Goal: Book appointment/travel/reservation

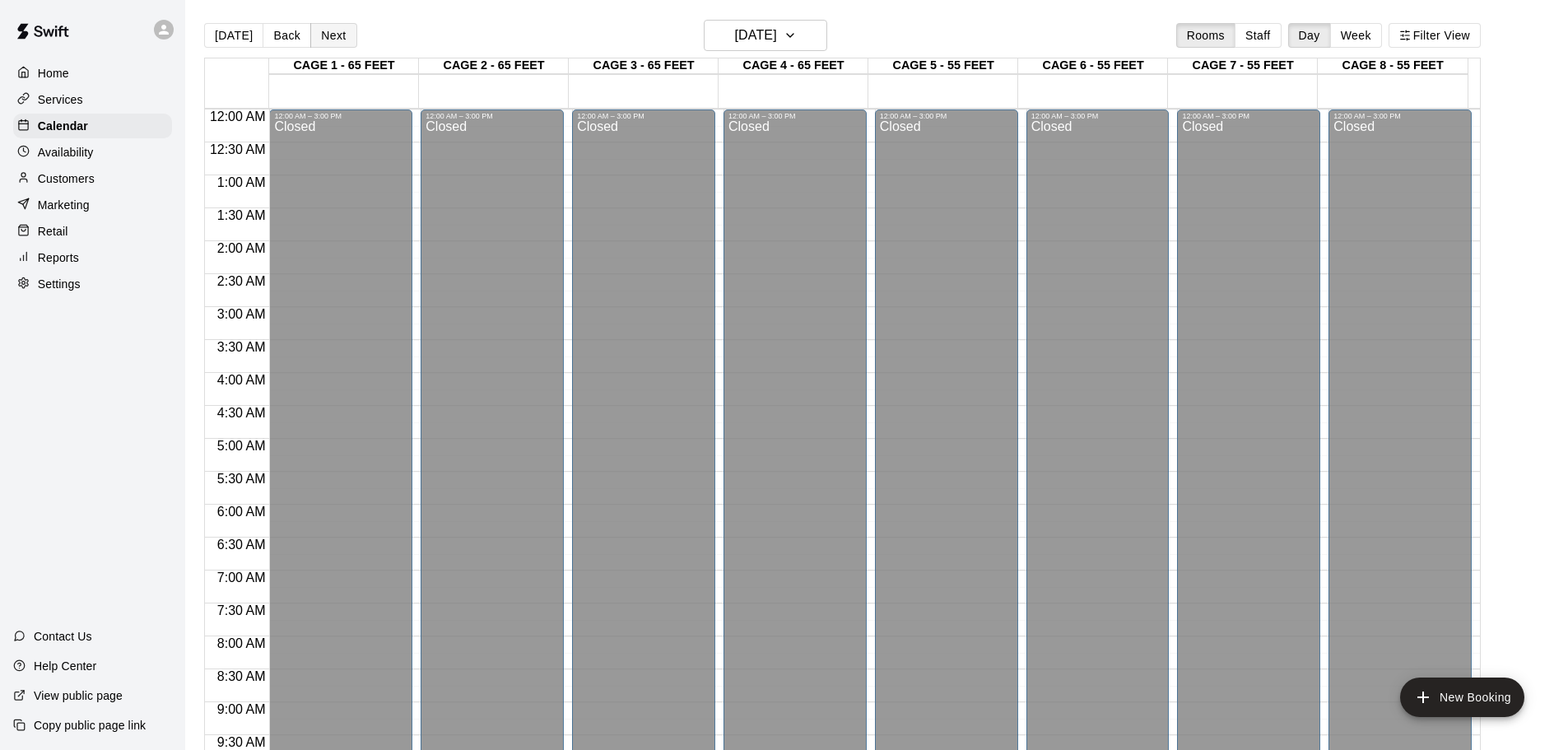
scroll to position [872, 0]
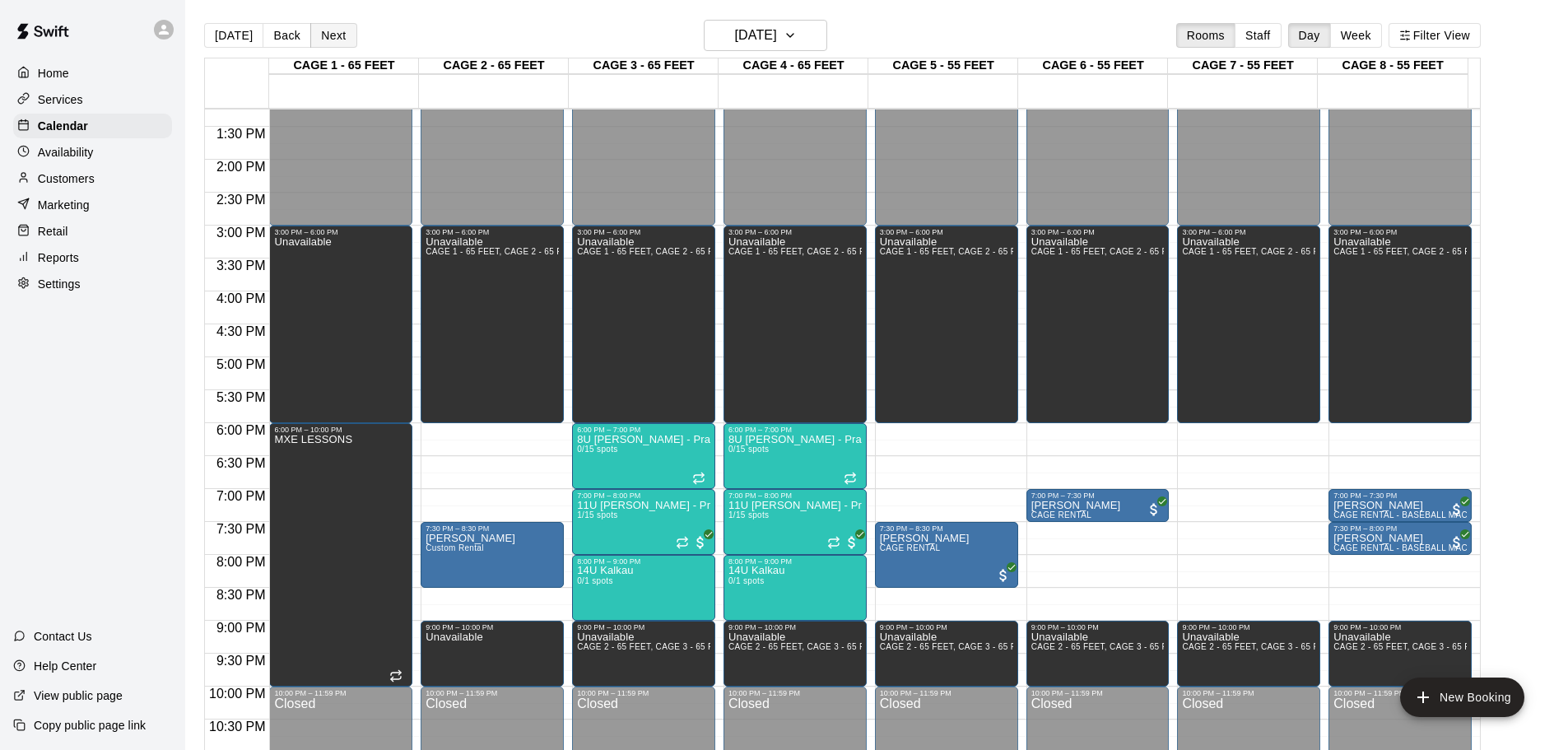
click at [337, 41] on button "Next" at bounding box center [333, 36] width 46 height 25
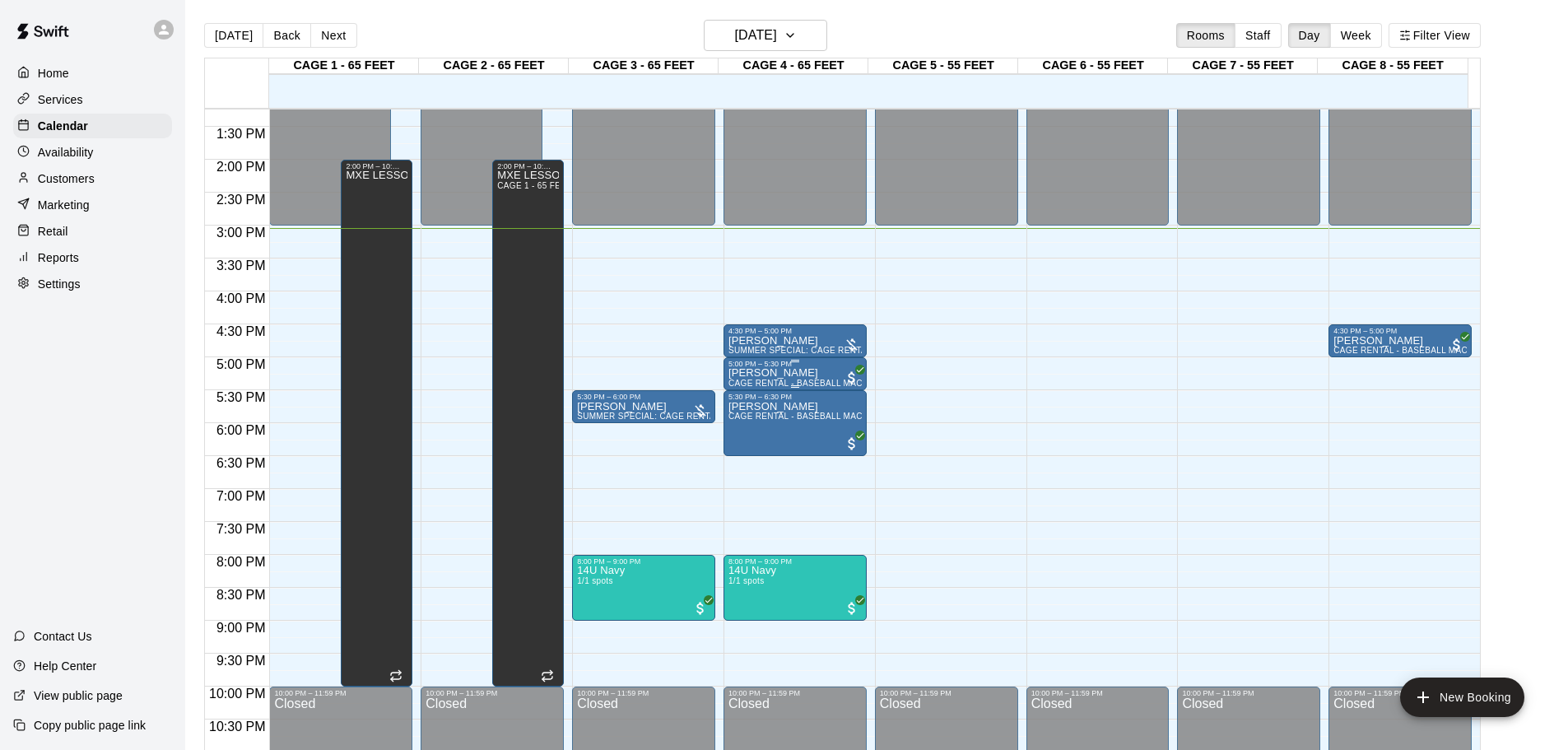
click at [814, 368] on div "5:00 PM – 5:30 PM" at bounding box center [795, 363] width 134 height 8
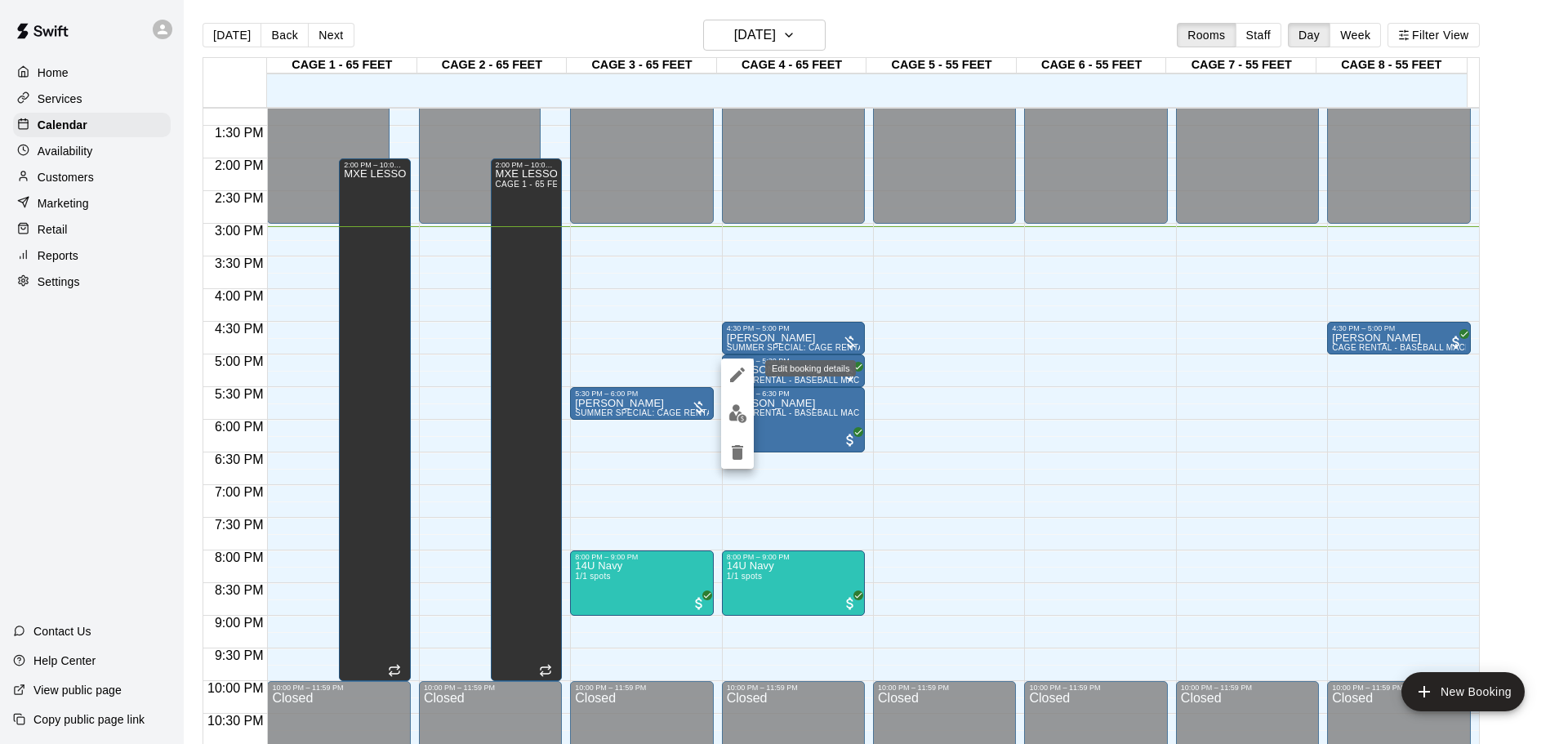
click at [733, 370] on icon "edit" at bounding box center [738, 375] width 20 height 20
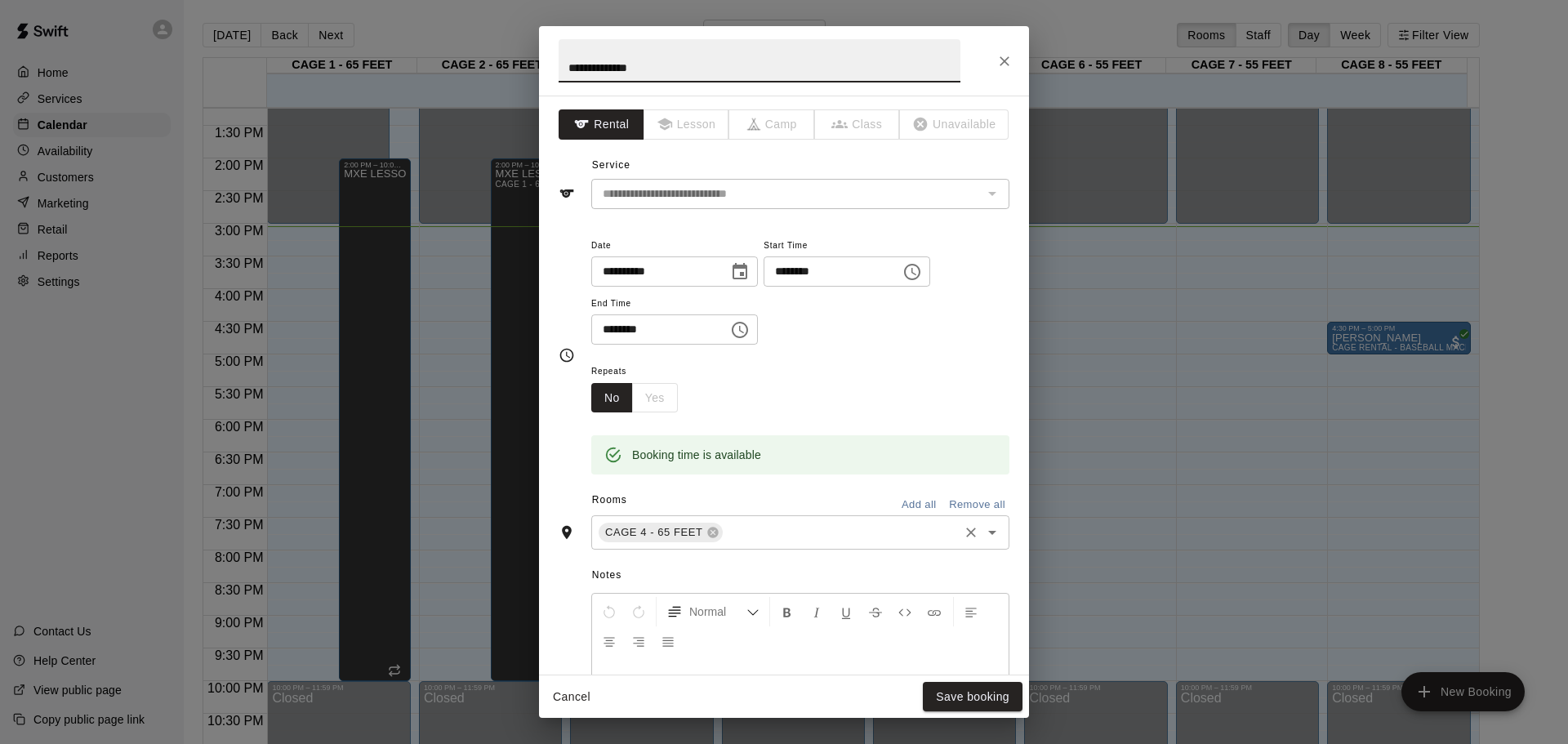
click at [748, 549] on div "CAGE 4 - 65 FEET ​" at bounding box center [800, 532] width 418 height 35
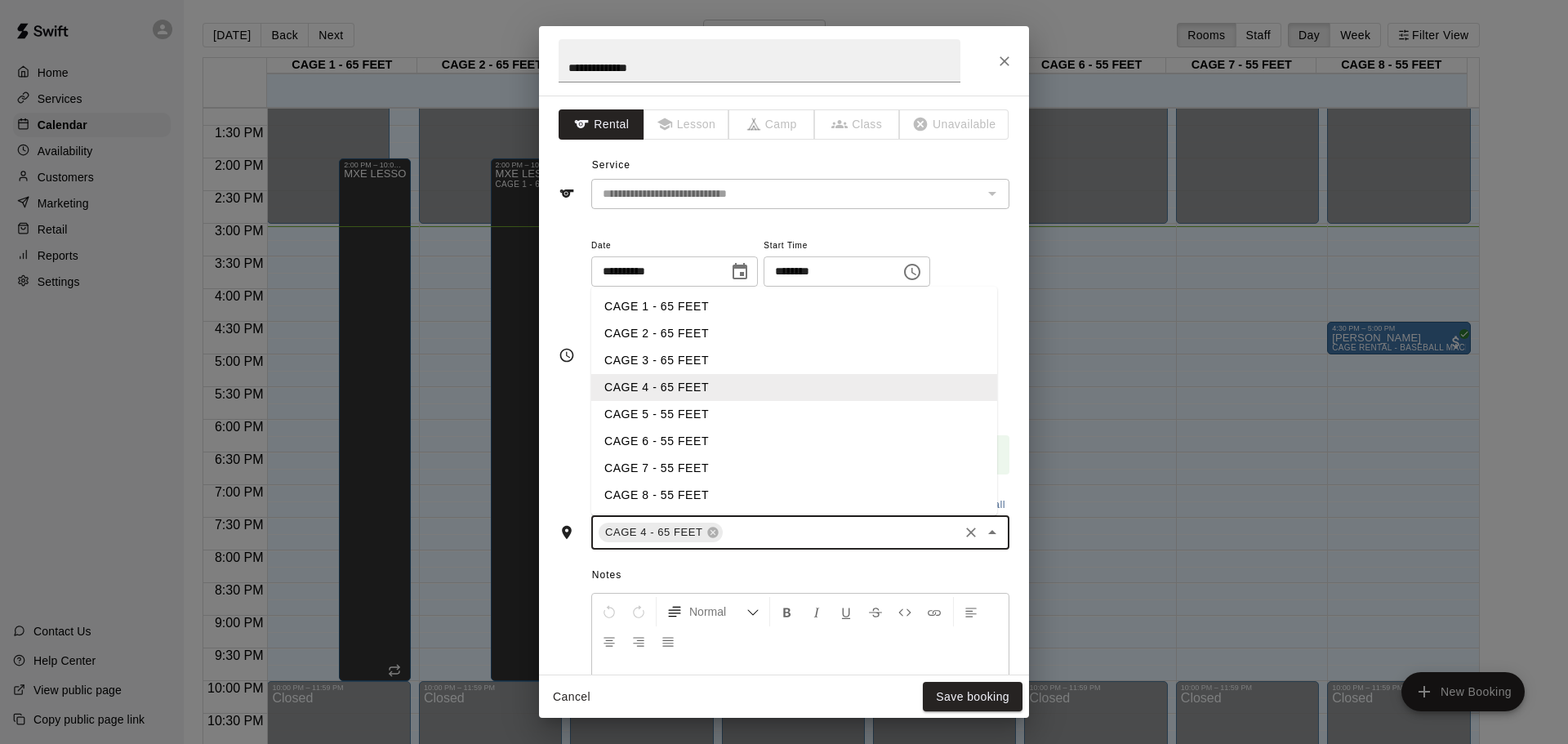
click at [700, 485] on li "CAGE 8 - 55 FEET" at bounding box center [794, 496] width 406 height 27
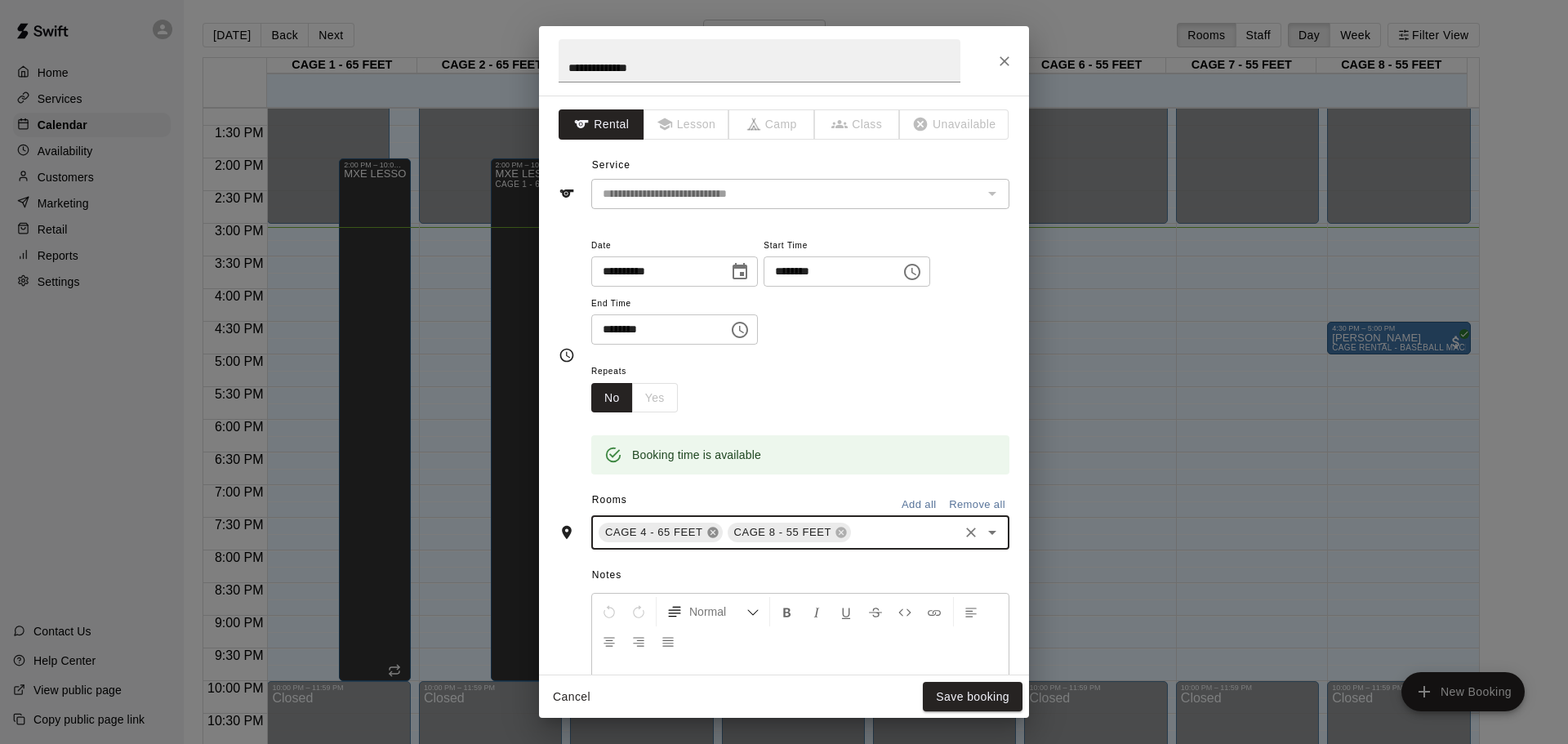
click at [710, 535] on icon at bounding box center [713, 532] width 13 height 13
click at [949, 690] on button "Save booking" at bounding box center [973, 697] width 100 height 30
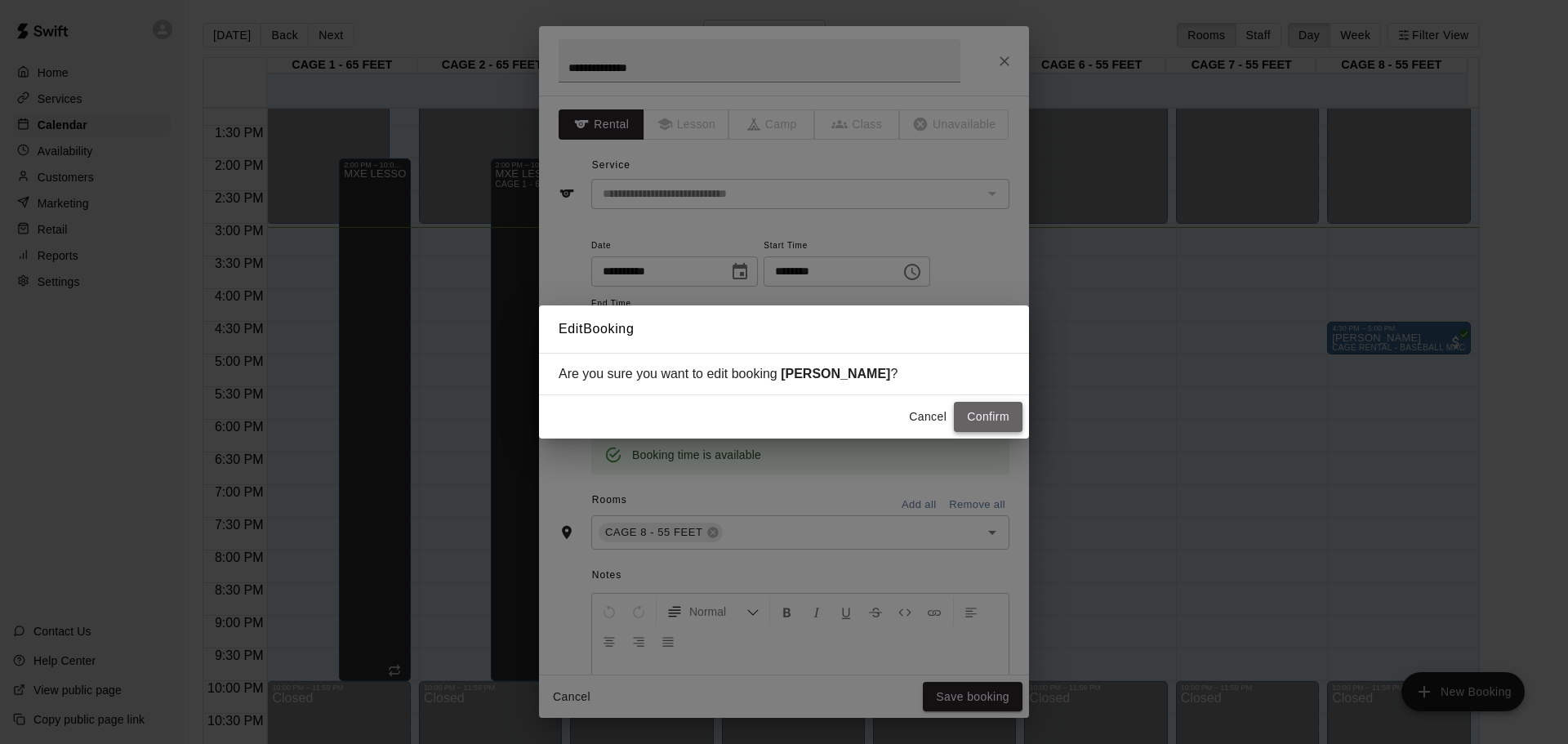
click at [974, 418] on button "Confirm" at bounding box center [988, 417] width 69 height 30
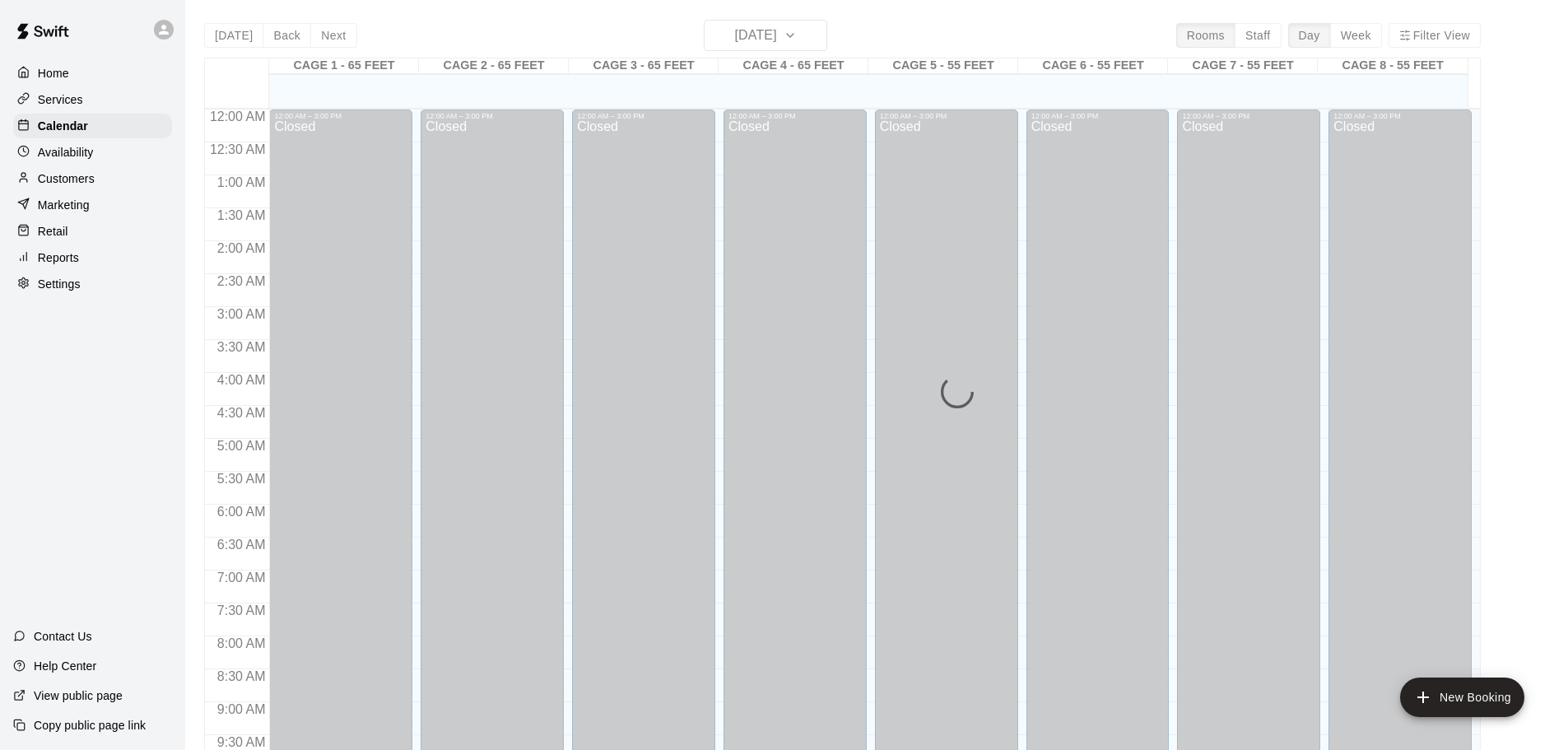
scroll to position [872, 0]
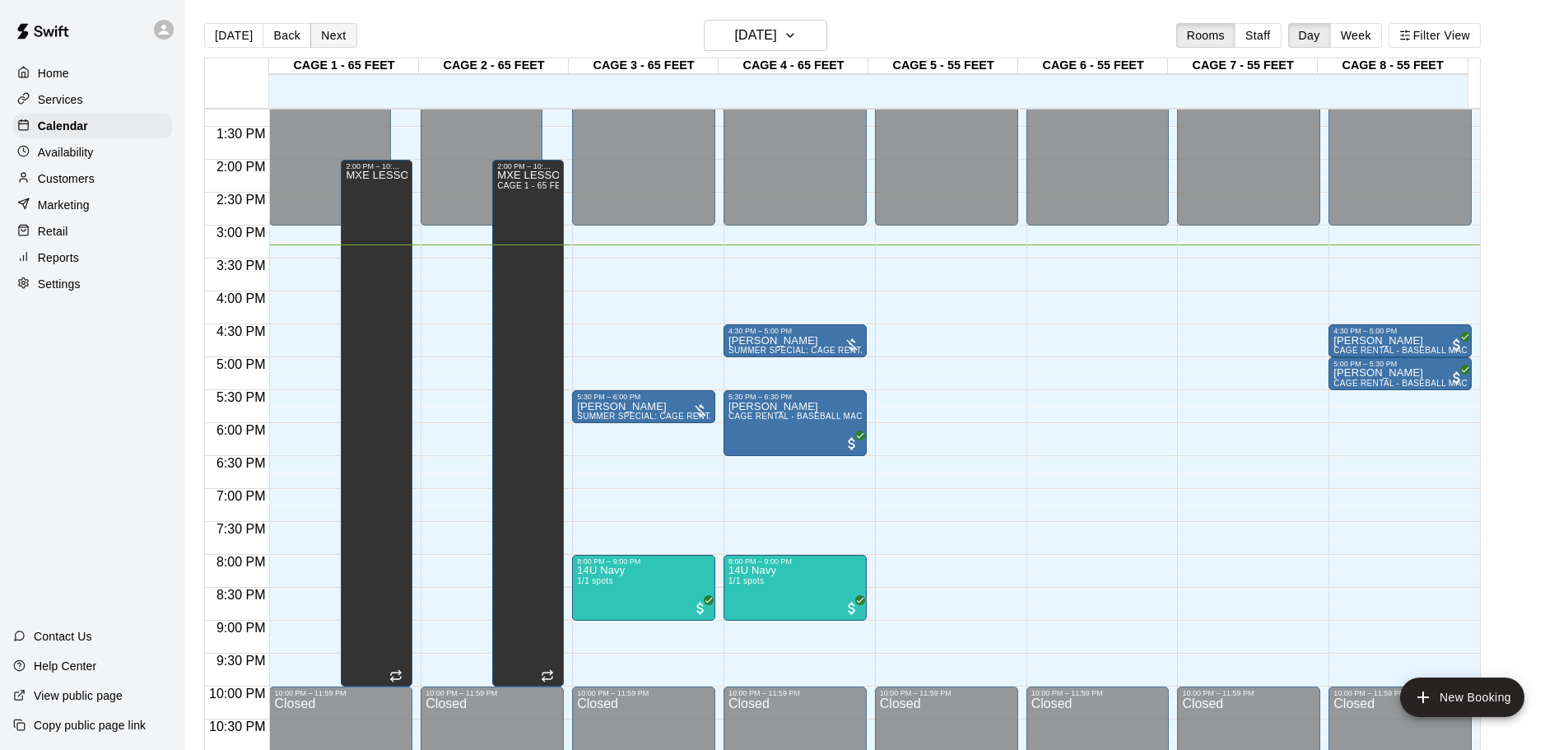
click at [345, 47] on button "Next" at bounding box center [333, 36] width 46 height 25
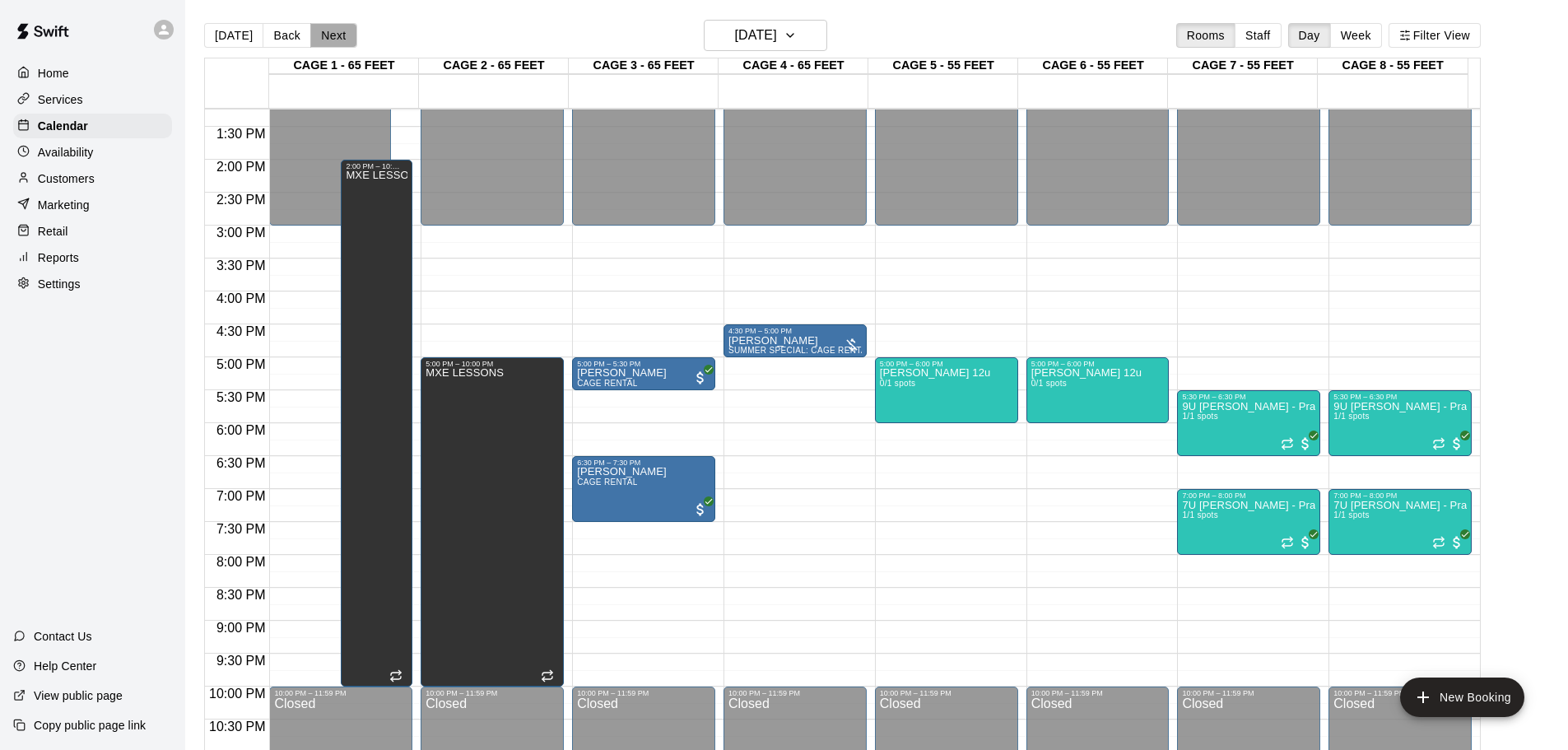
click at [335, 39] on button "Next" at bounding box center [333, 36] width 46 height 25
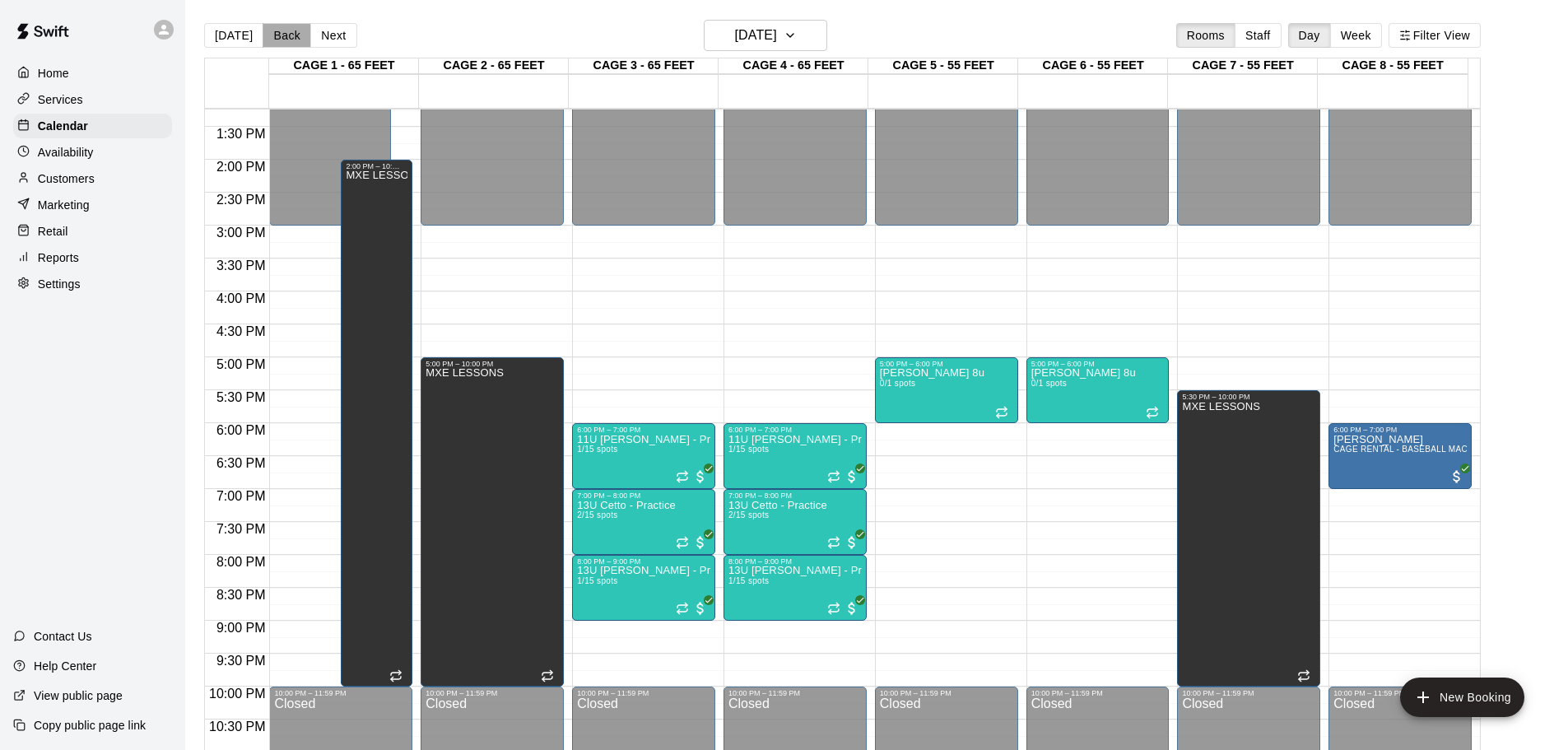
click at [290, 44] on button "Back" at bounding box center [287, 36] width 48 height 25
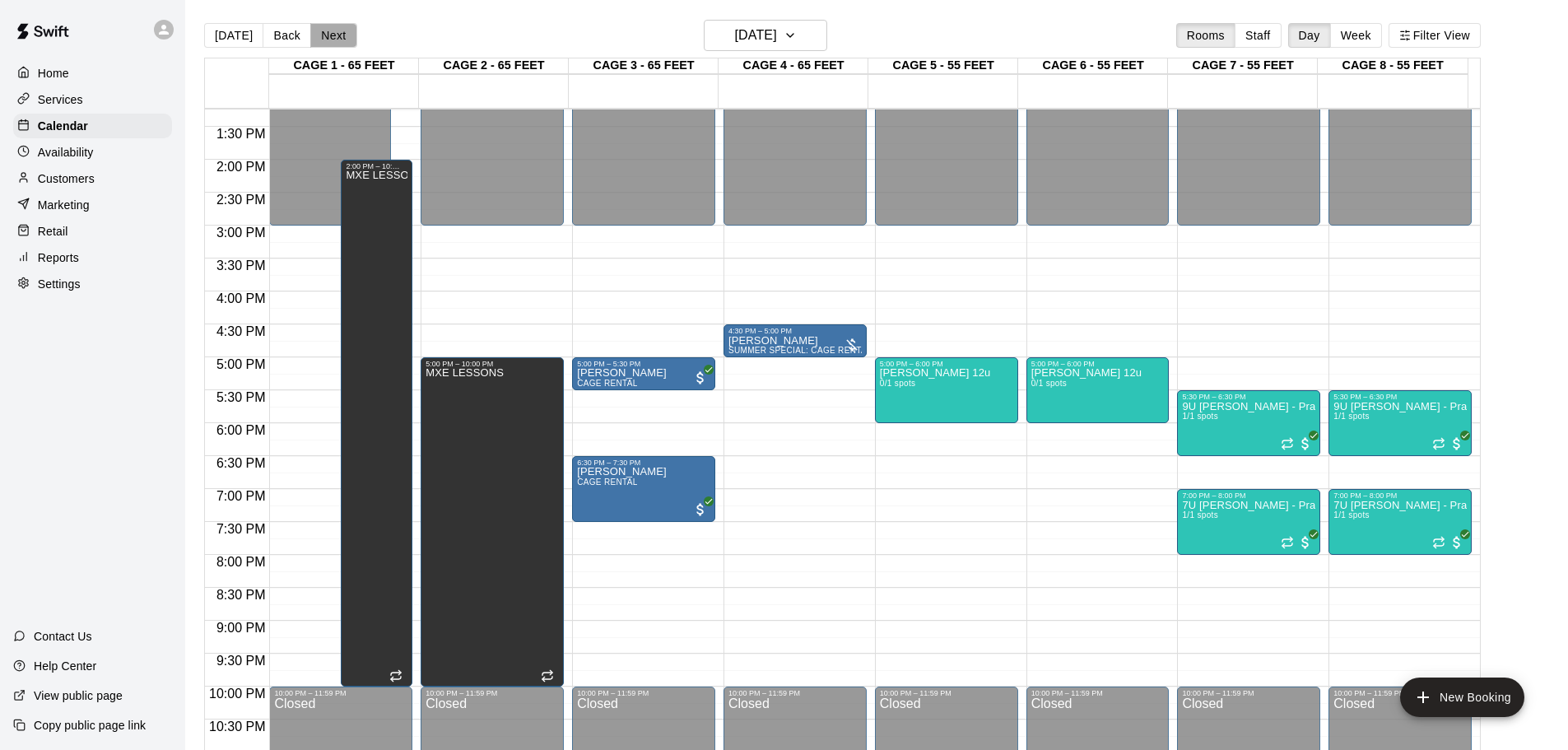
click at [335, 33] on button "Next" at bounding box center [333, 36] width 46 height 25
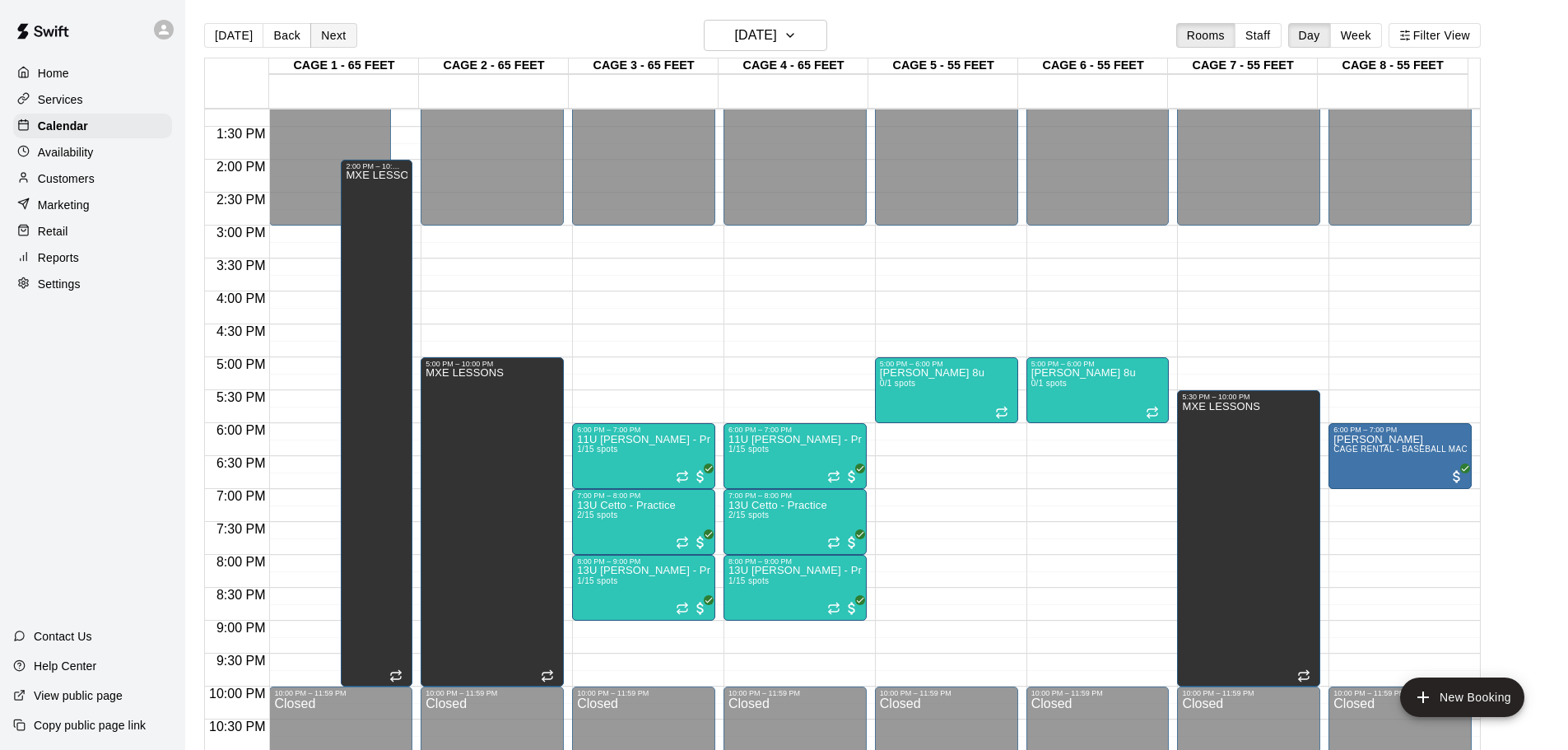
click at [335, 33] on button "Next" at bounding box center [333, 36] width 46 height 25
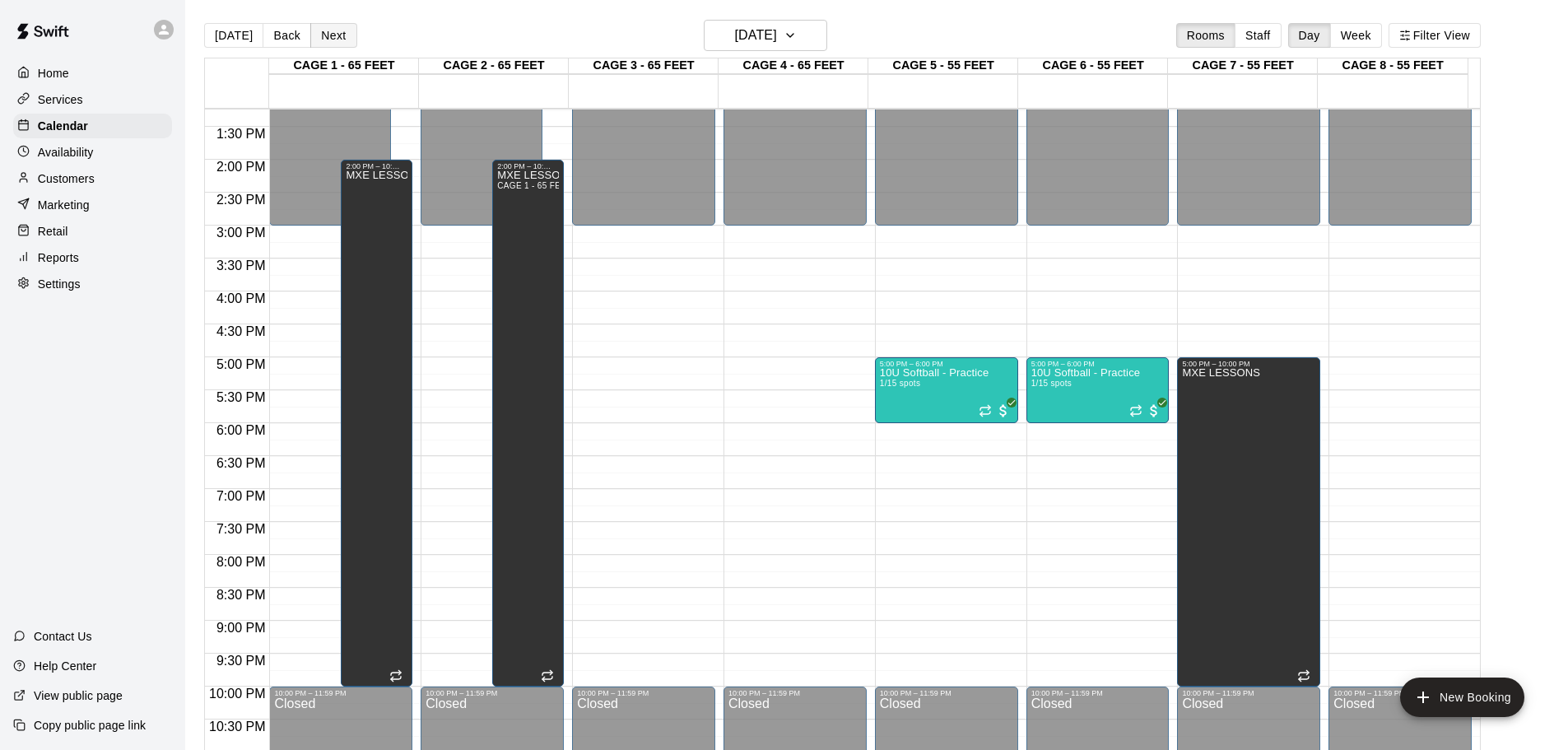
click at [334, 35] on button "Next" at bounding box center [333, 36] width 46 height 25
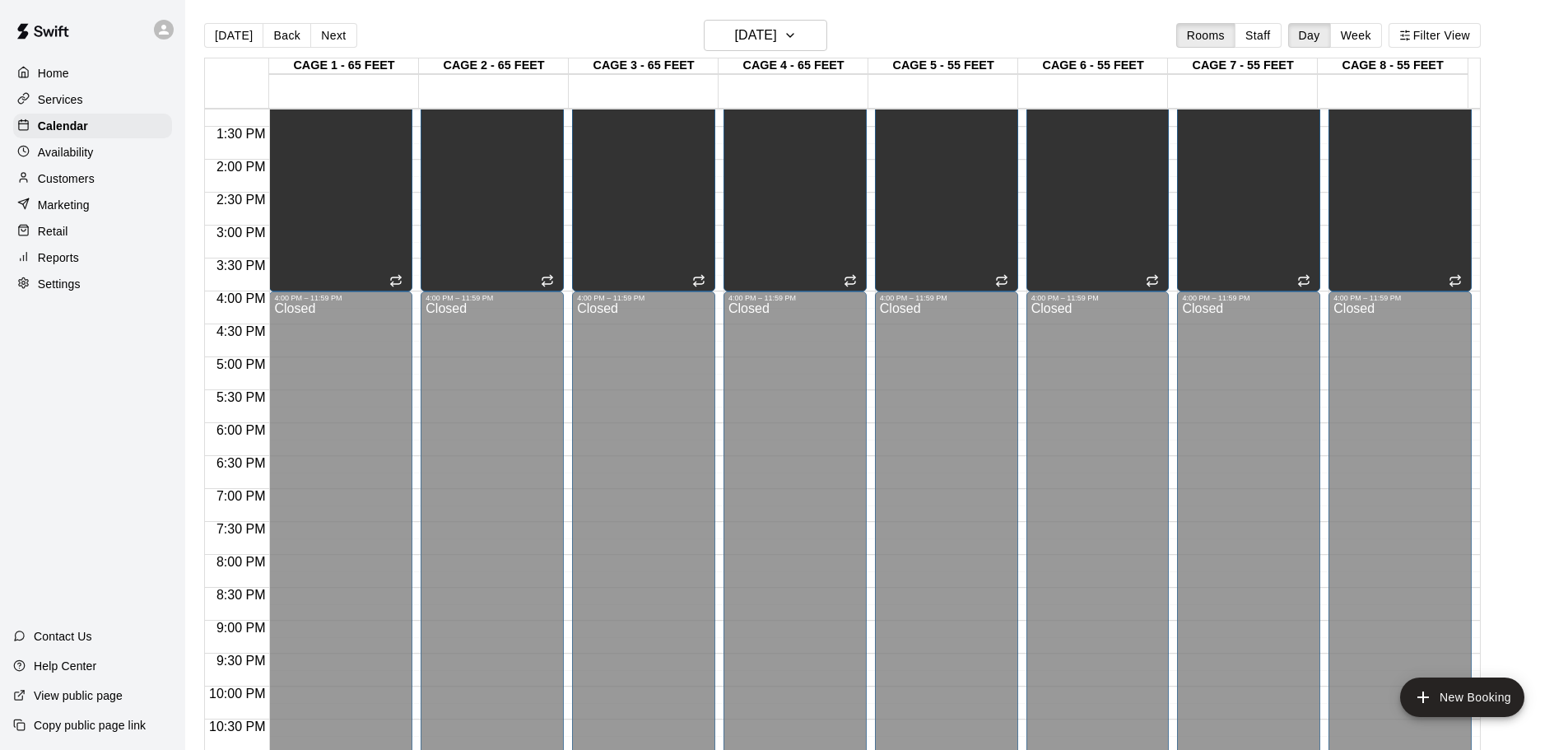
click at [333, 36] on button "Next" at bounding box center [333, 36] width 46 height 25
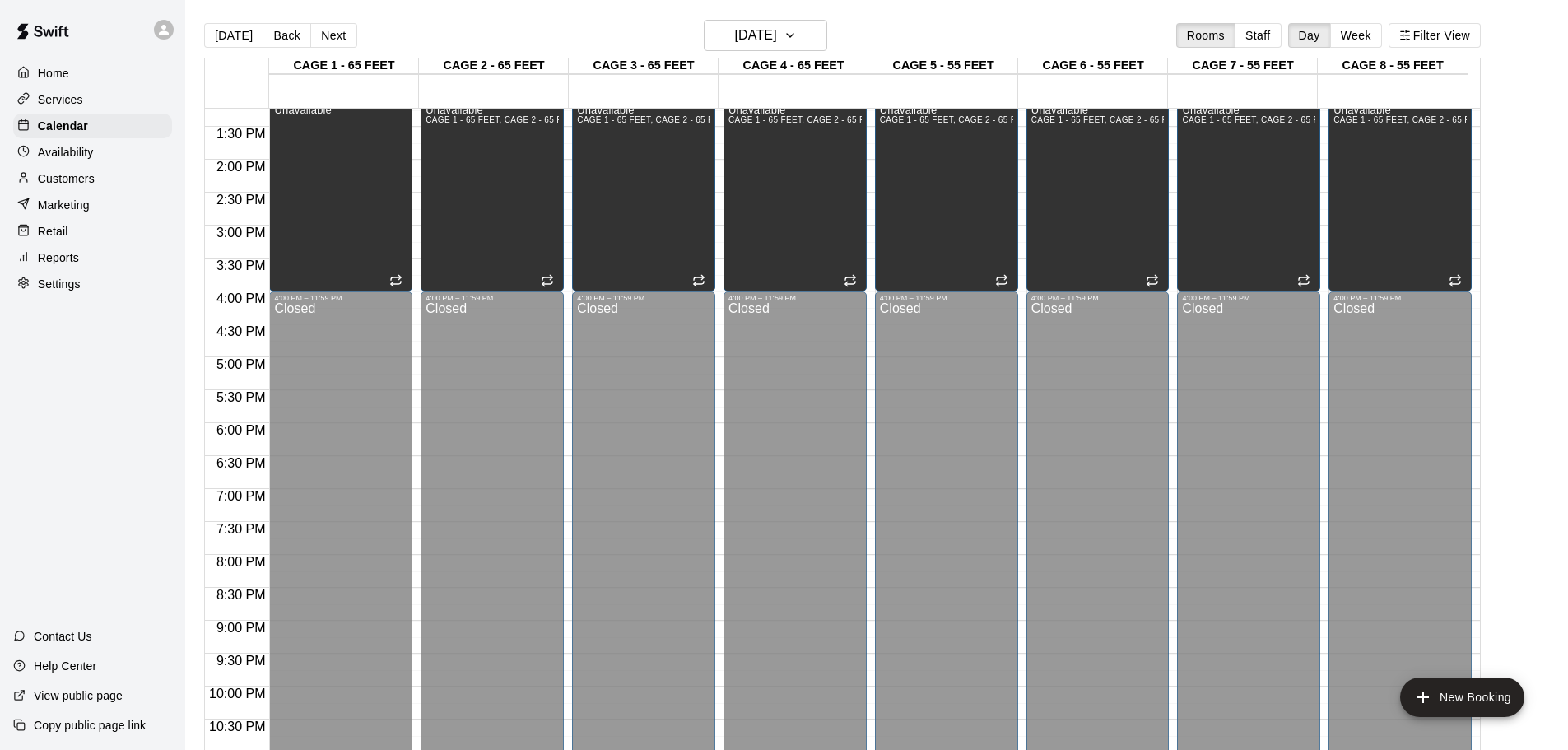
click at [333, 36] on button "Next" at bounding box center [333, 36] width 46 height 25
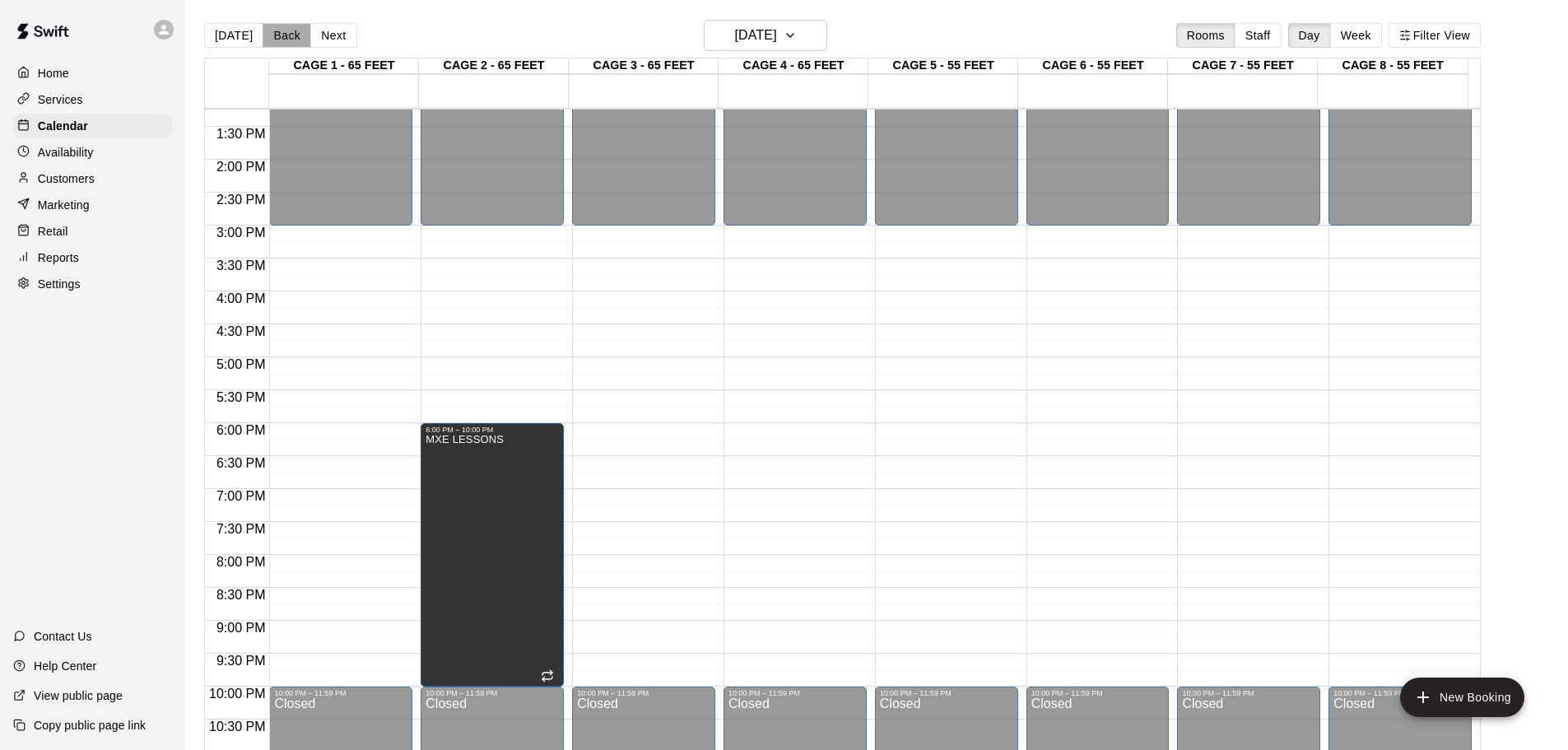
click at [292, 29] on button "Back" at bounding box center [287, 36] width 48 height 25
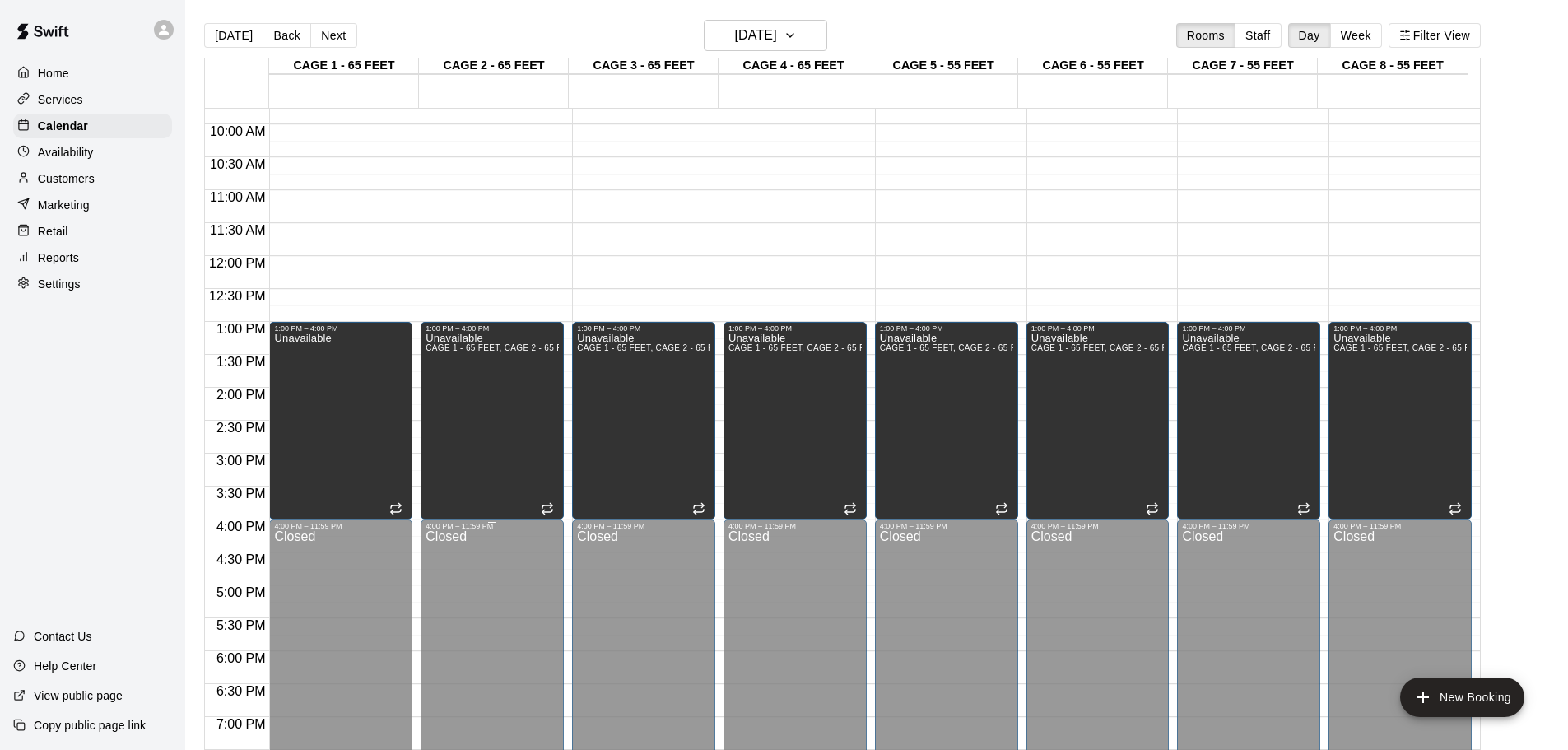
scroll to position [265, 0]
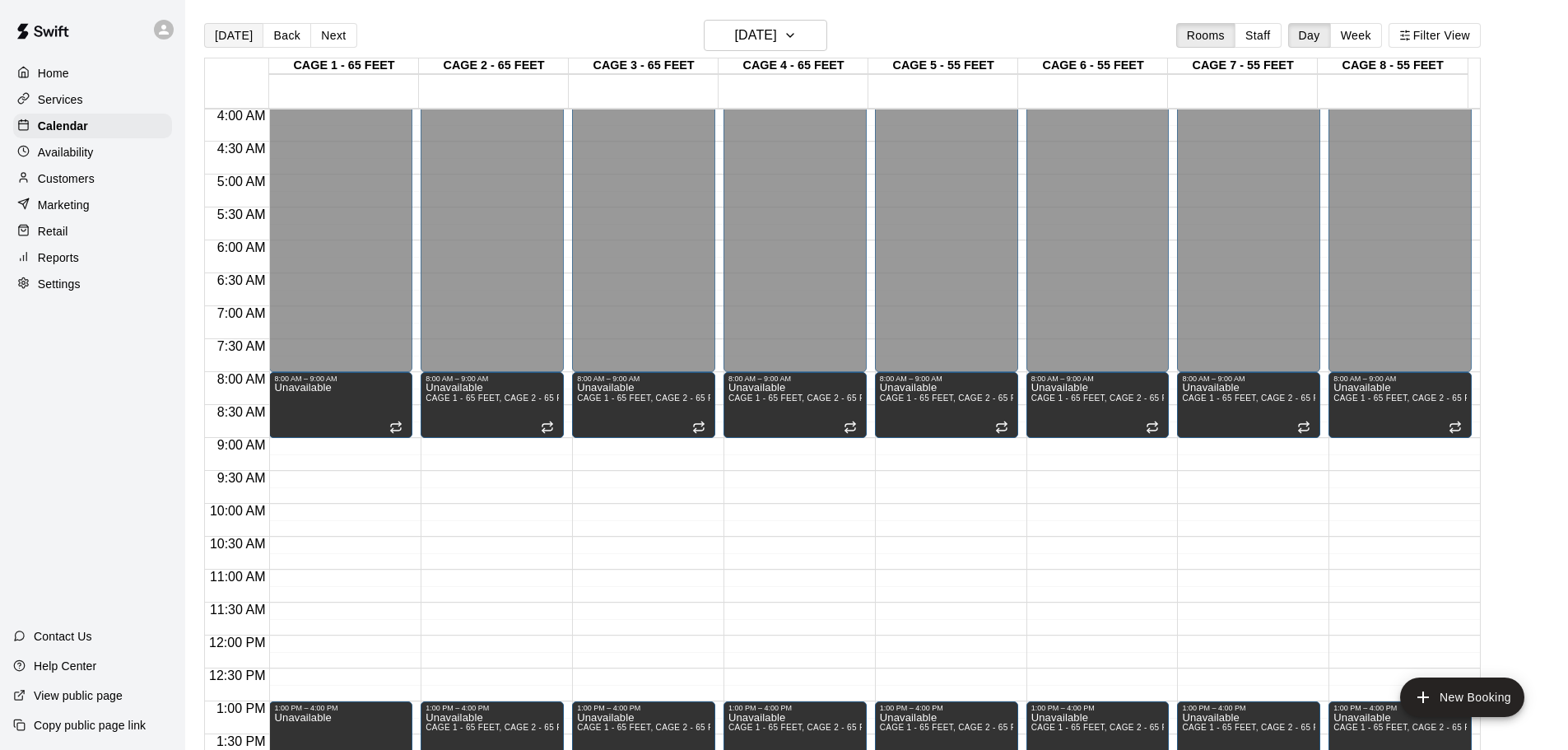
click at [235, 40] on button "[DATE]" at bounding box center [234, 36] width 59 height 25
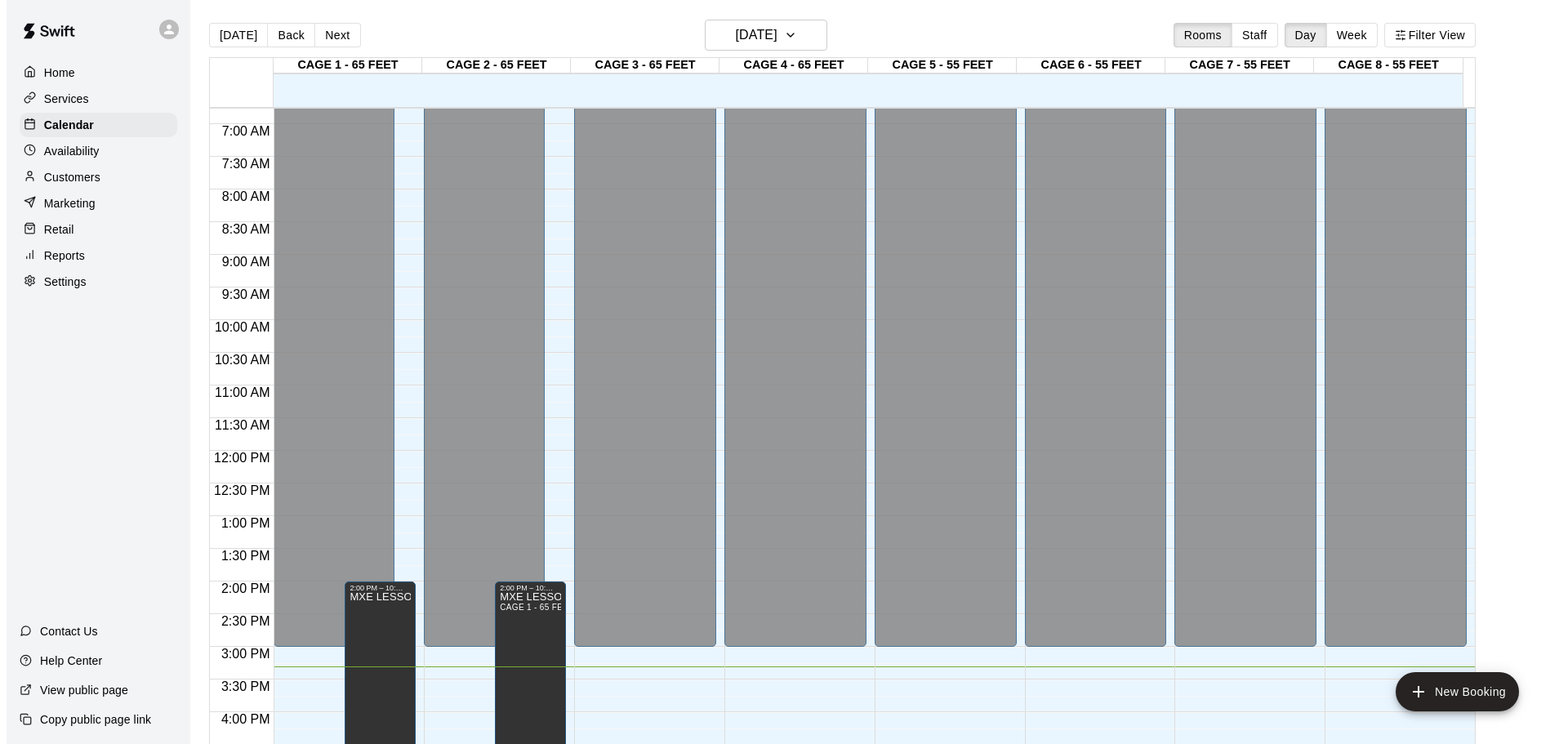
scroll to position [916, 0]
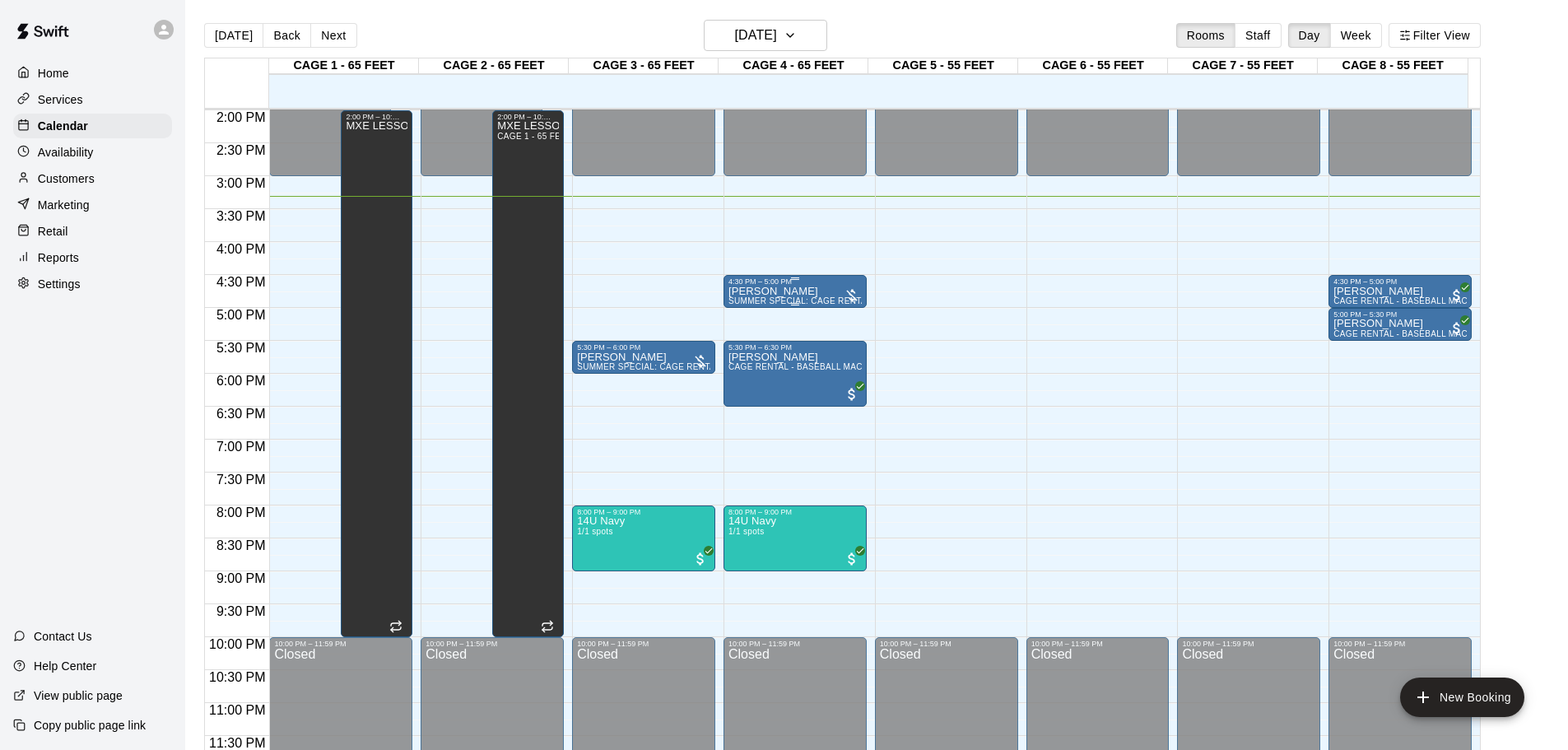
click at [856, 292] on div at bounding box center [852, 295] width 16 height 16
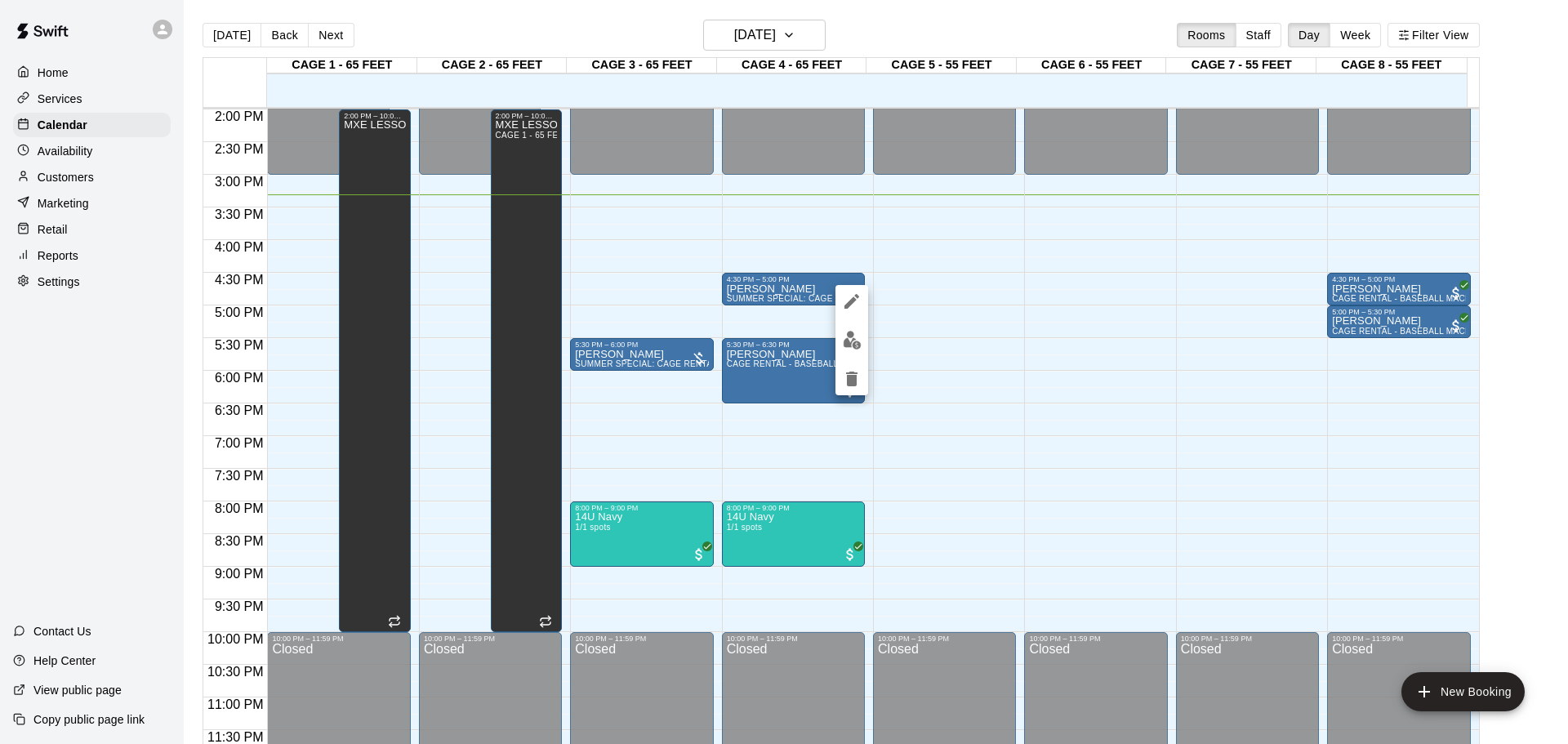
click at [849, 264] on div at bounding box center [784, 372] width 1568 height 744
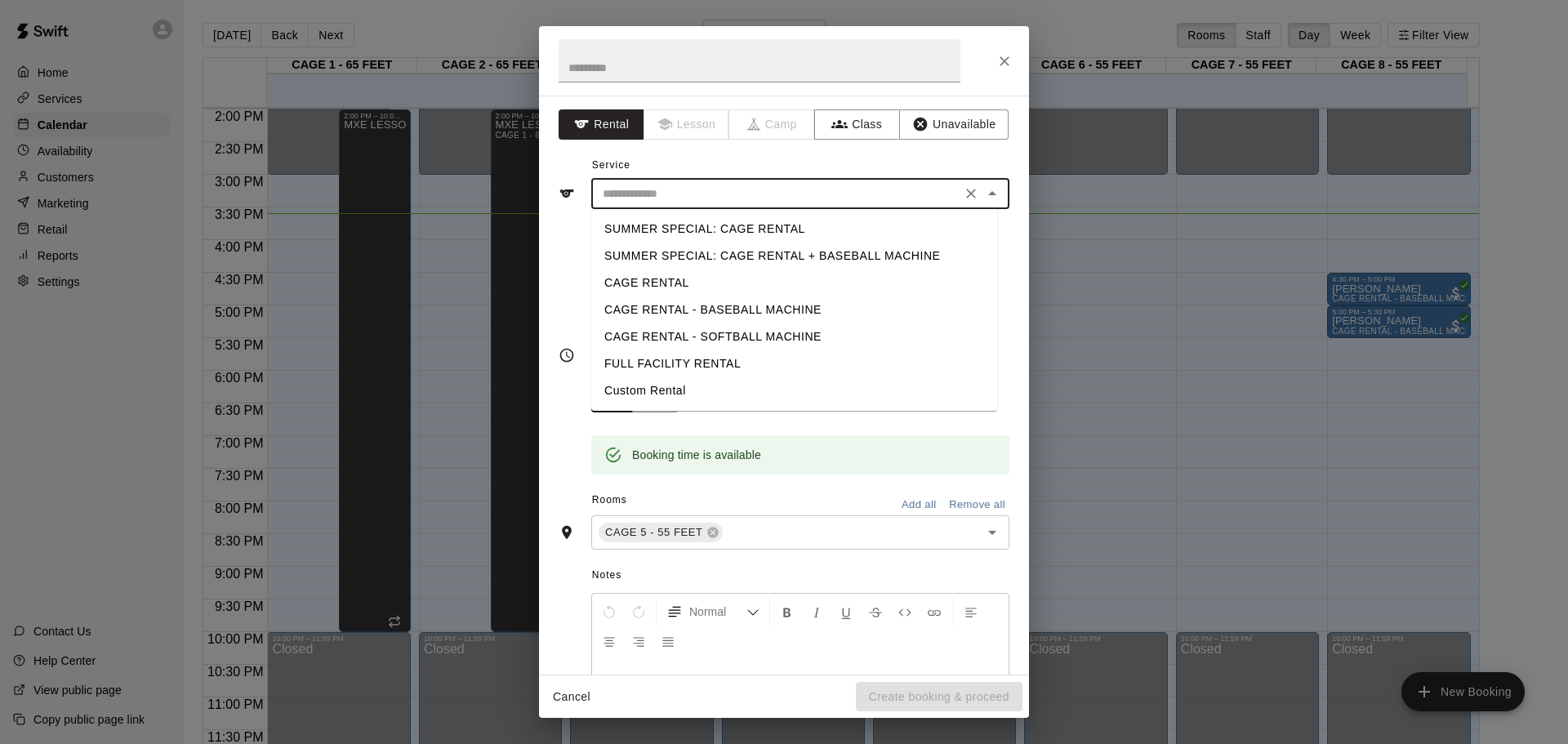
click at [778, 202] on input "text" at bounding box center [776, 194] width 360 height 20
click at [734, 303] on li "CAGE RENTAL - BASEBALL MACHINE" at bounding box center [794, 310] width 406 height 27
type input "**********"
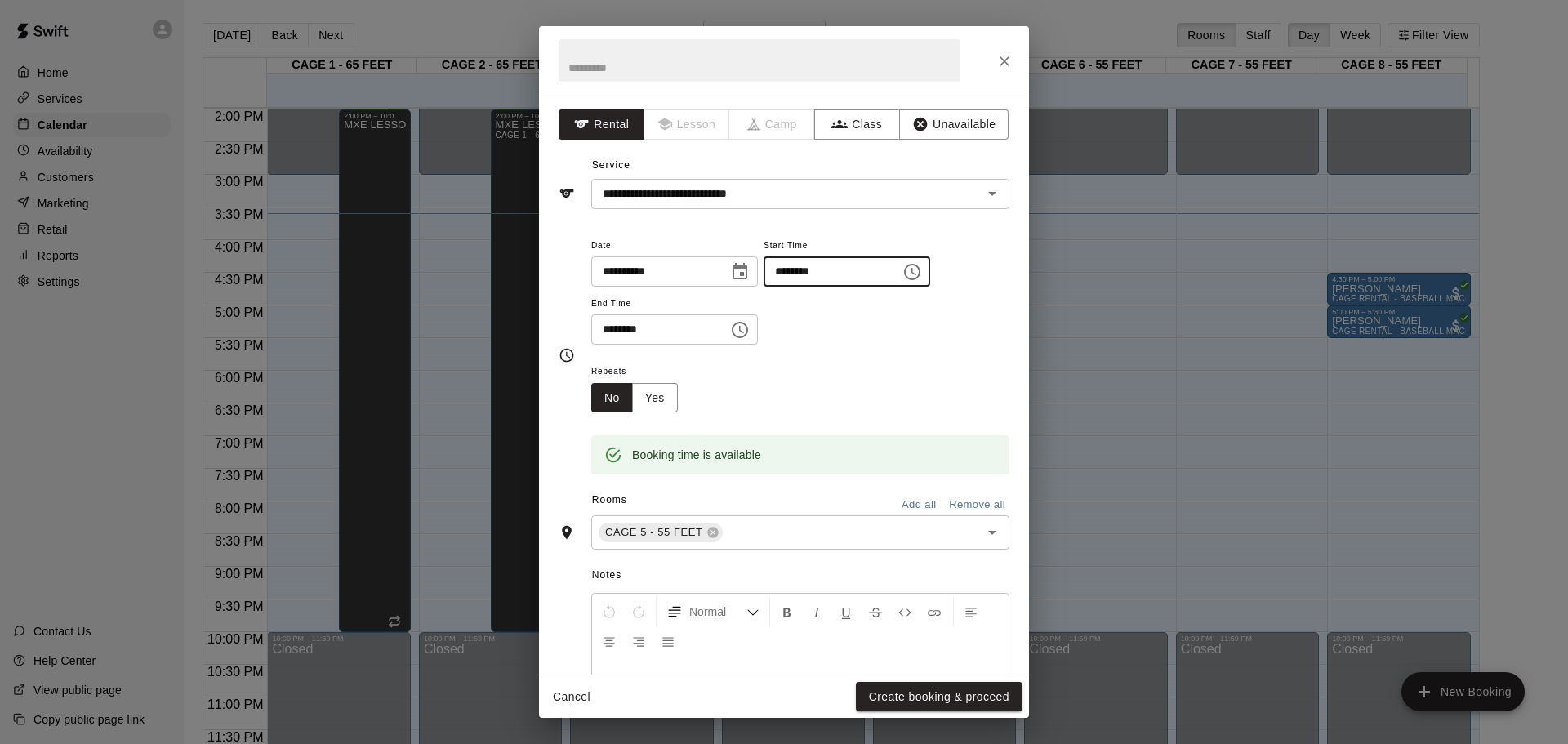
click at [804, 271] on input "********" at bounding box center [826, 271] width 125 height 30
type input "********"
click at [607, 329] on input "********" at bounding box center [653, 329] width 125 height 30
type input "********"
drag, startPoint x: 900, startPoint y: 699, endPoint x: 891, endPoint y: 696, distance: 9.5
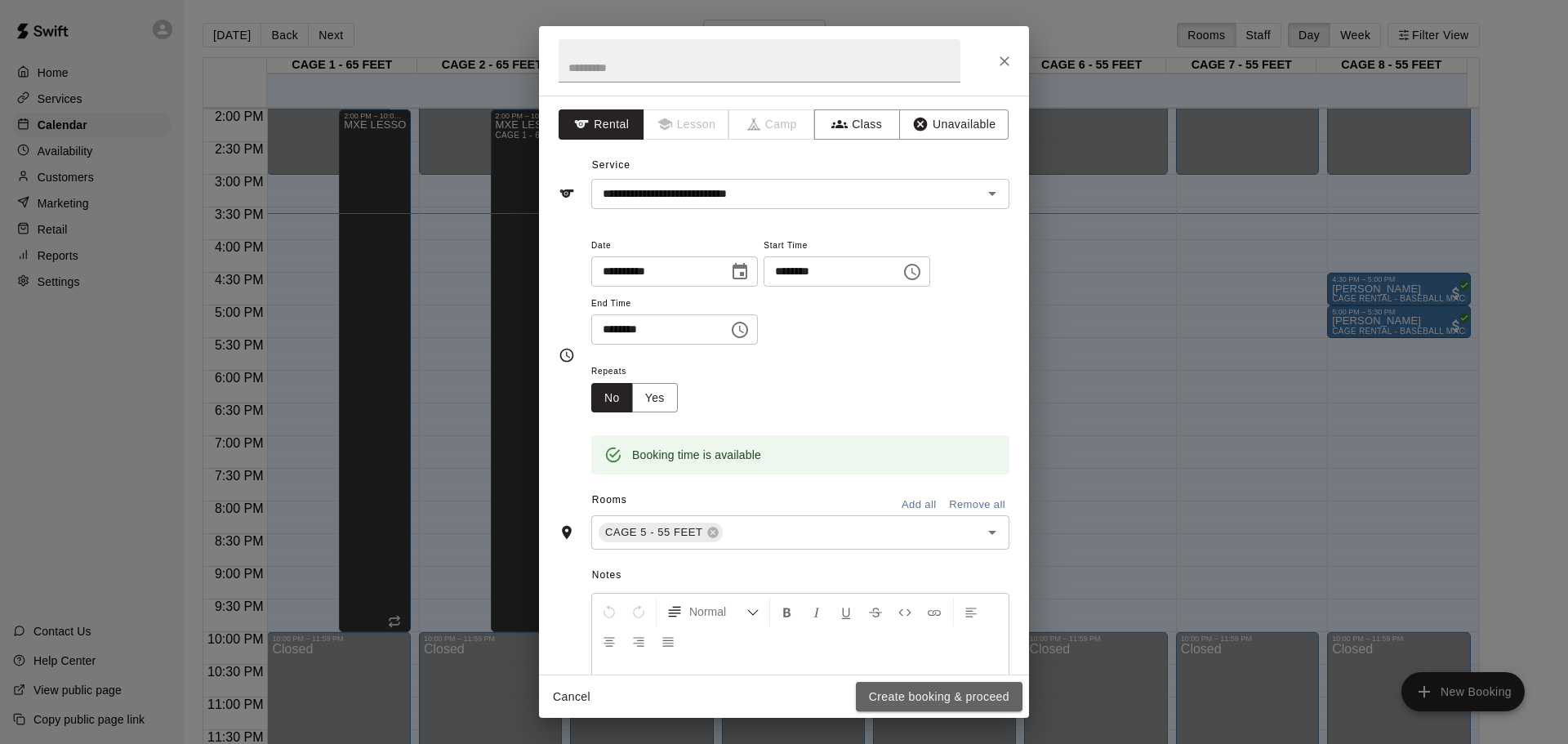
click at [896, 700] on button "Create booking & proceed" at bounding box center [939, 697] width 166 height 30
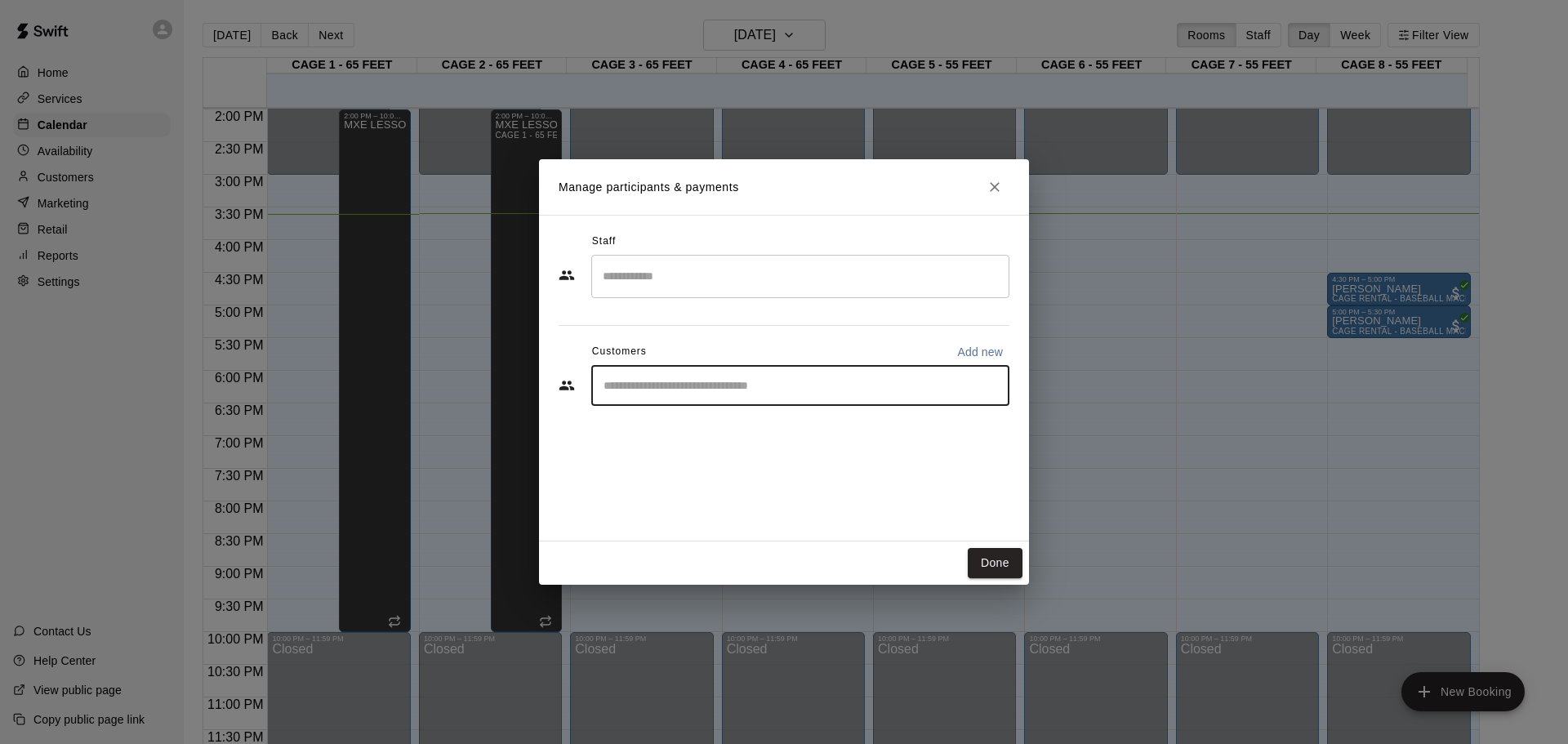
click at [675, 392] on input "Start typing to search customers..." at bounding box center [800, 385] width 403 height 16
type input "*"
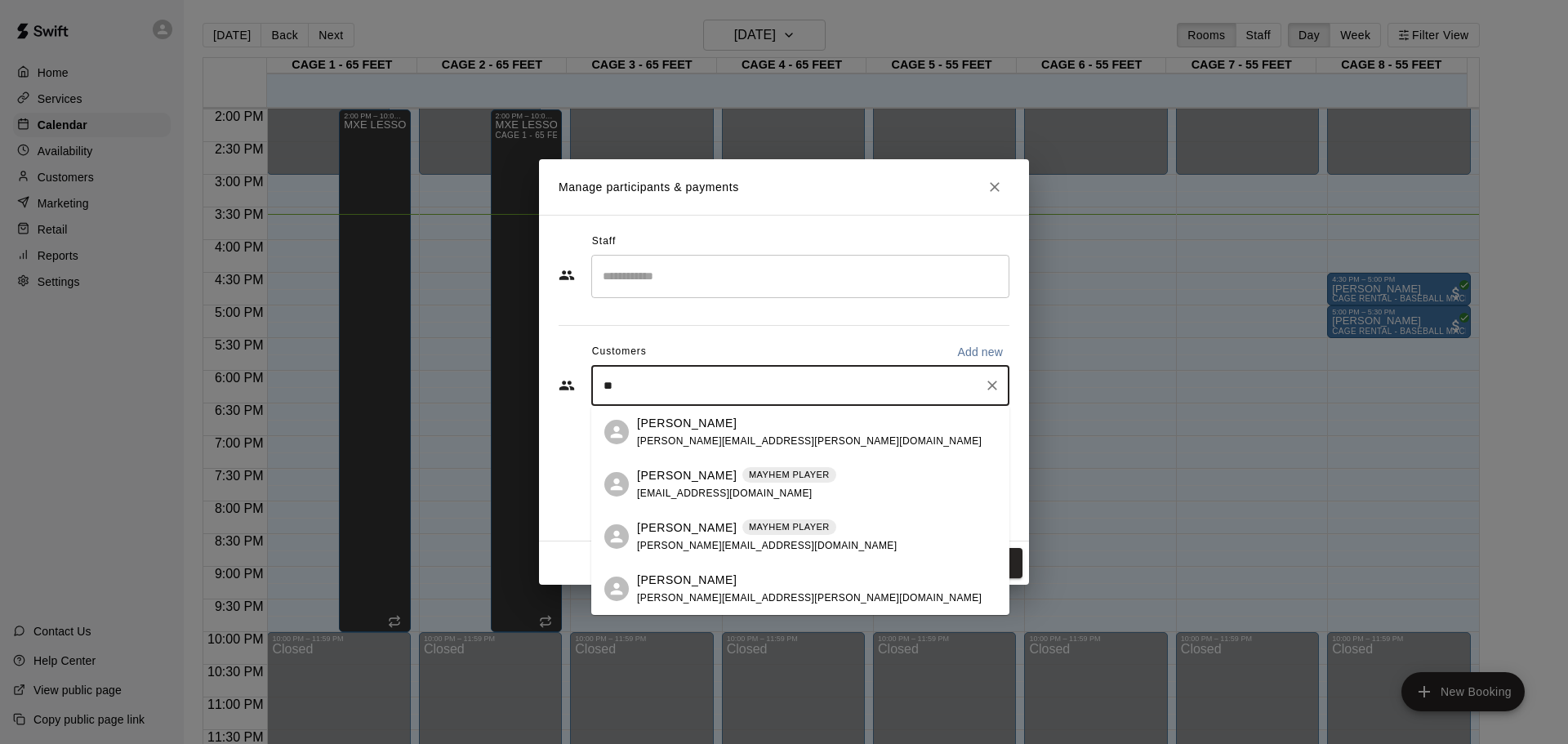
type input "*"
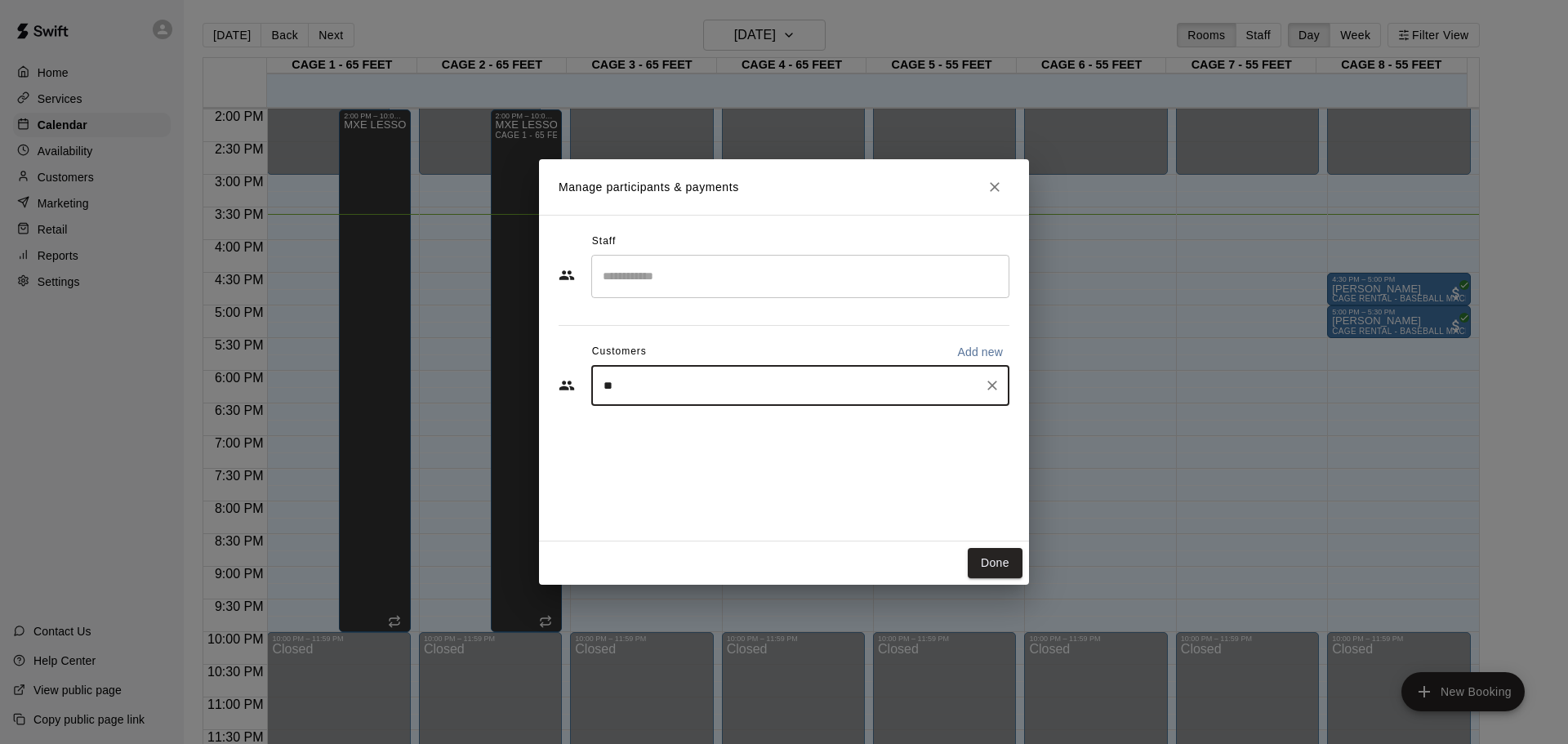
type input "*"
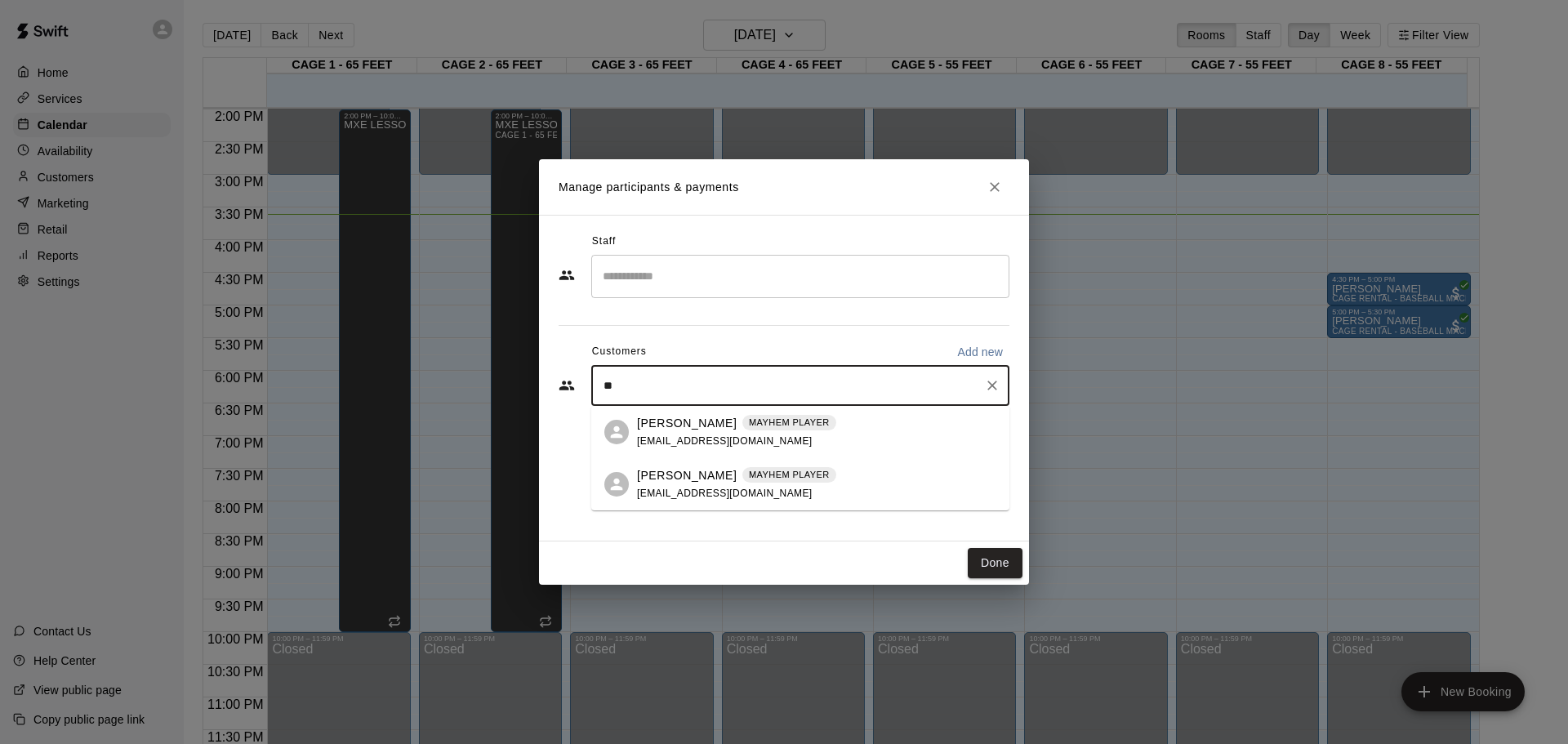
type input "*"
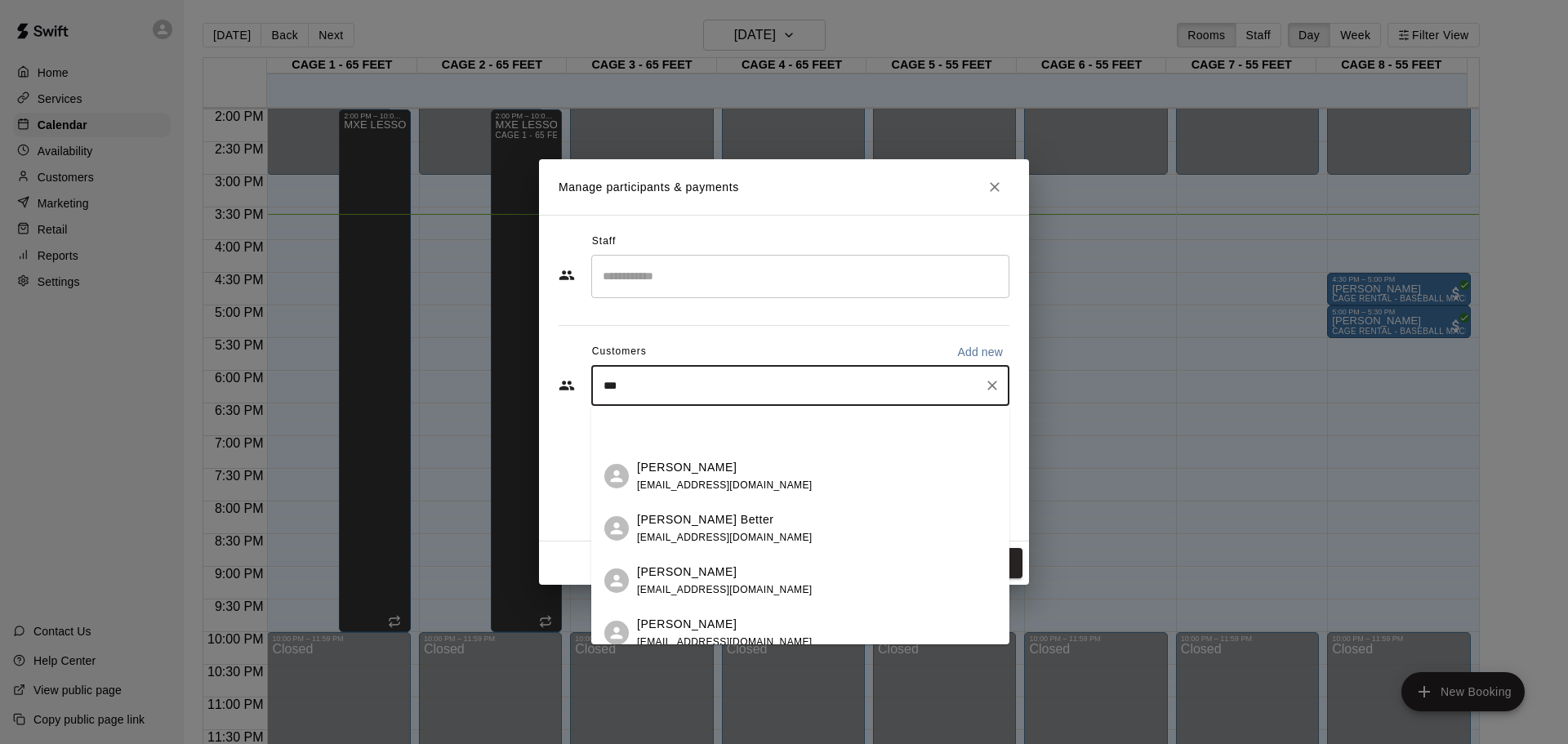
scroll to position [860, 0]
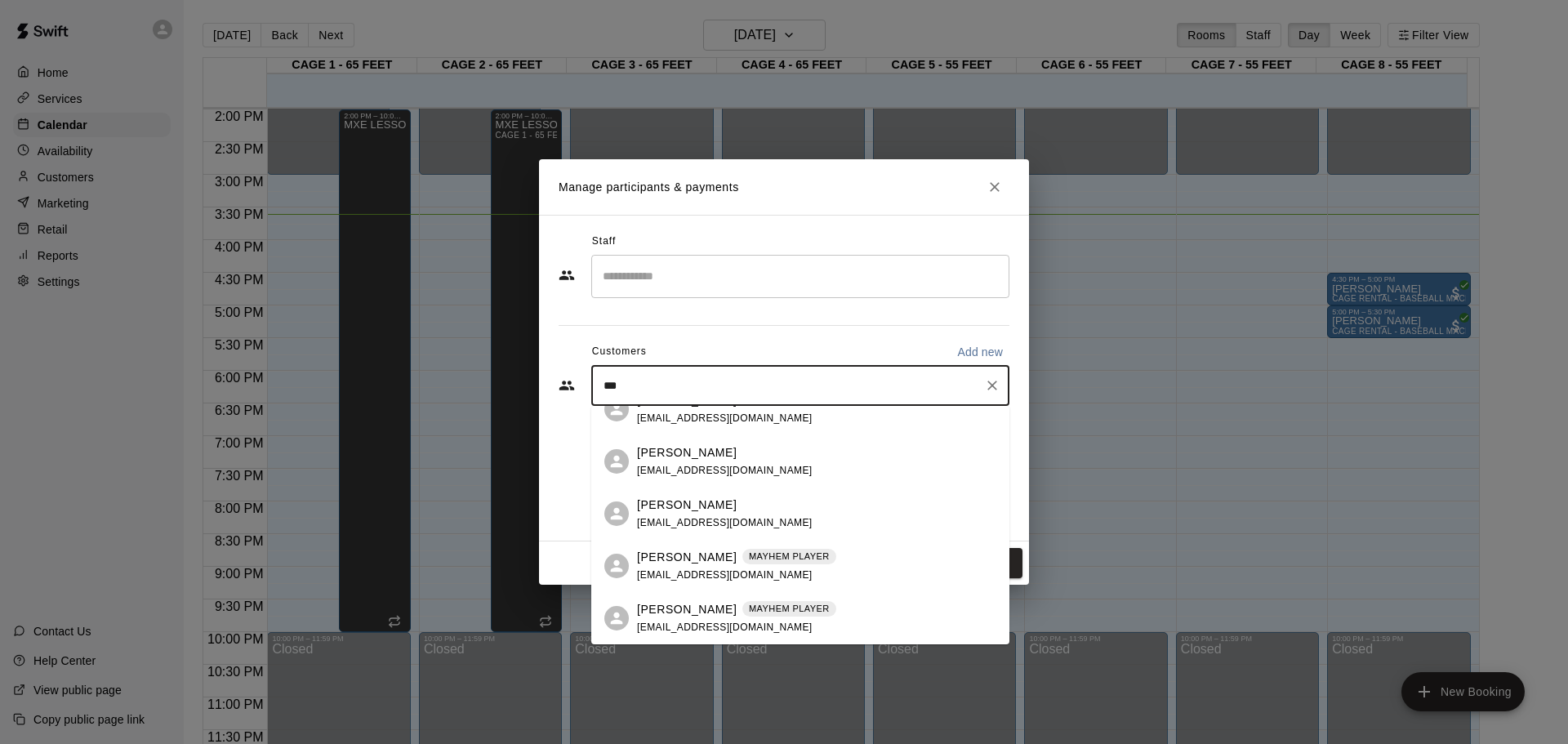
drag, startPoint x: 639, startPoint y: 392, endPoint x: -77, endPoint y: 433, distance: 717.2
click at [0, 433] on html "Home Services Calendar Availability Customers Marketing Retail Reports Settings…" at bounding box center [784, 384] width 1568 height 770
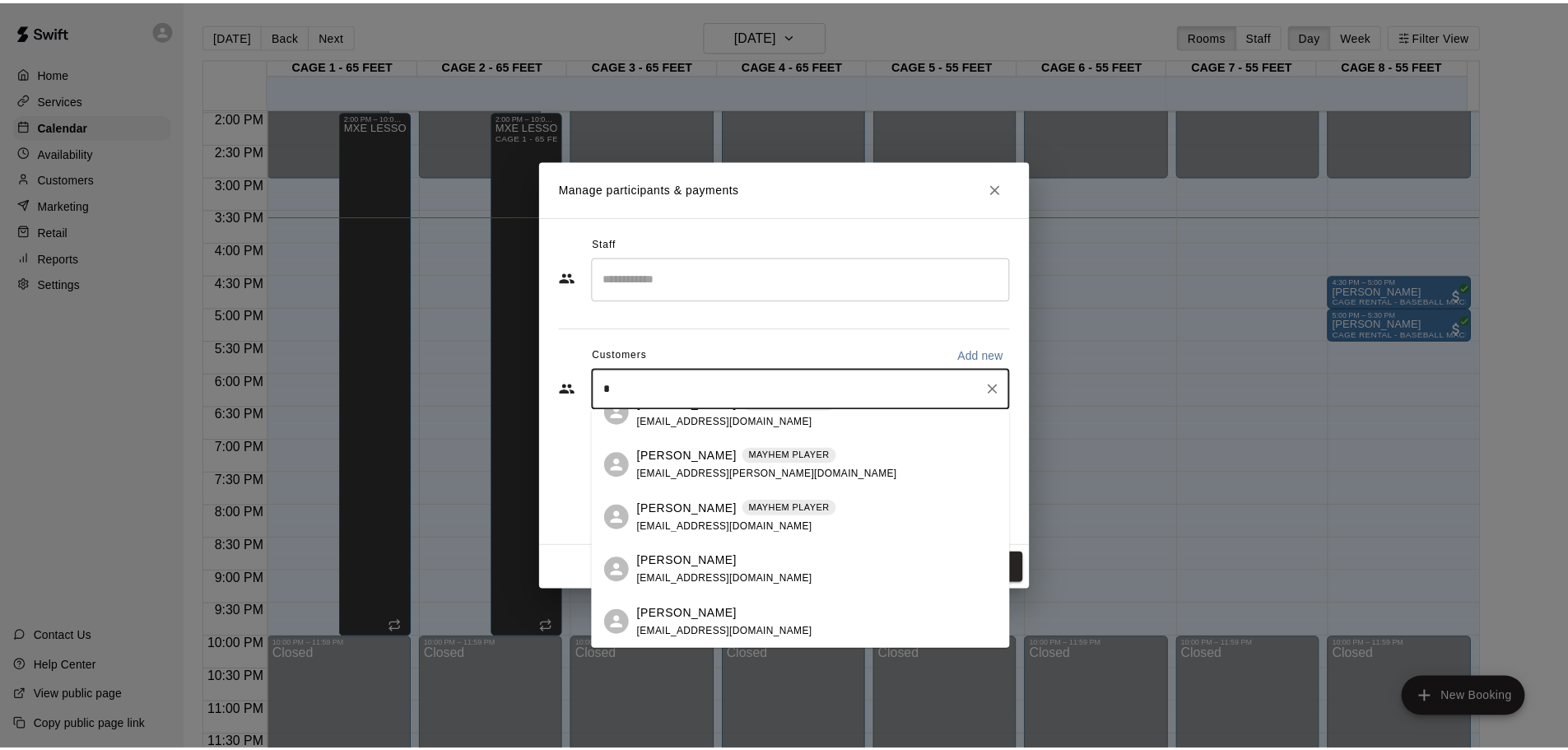
scroll to position [0, 0]
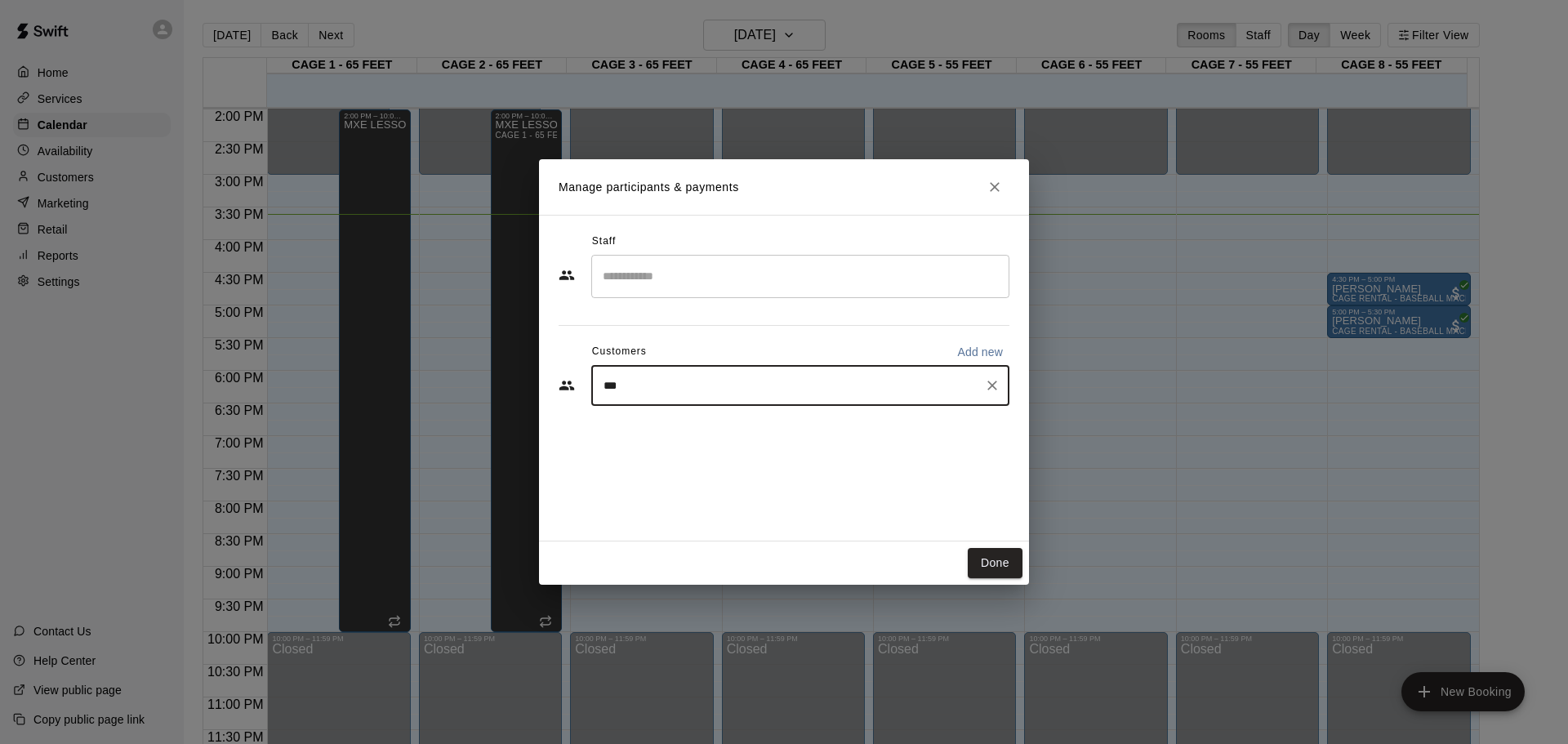
type input "****"
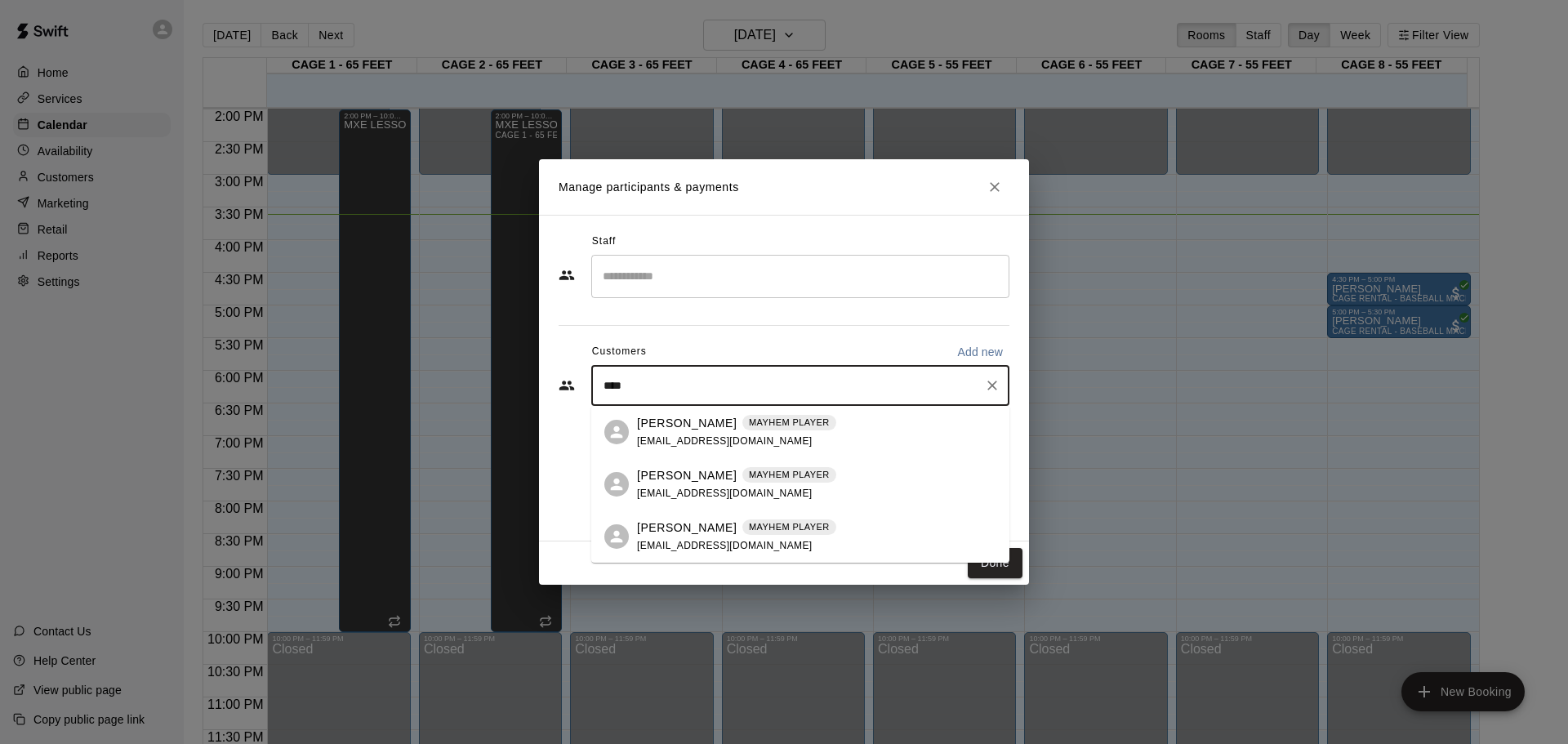
click at [990, 387] on icon "Clear" at bounding box center [992, 385] width 10 height 10
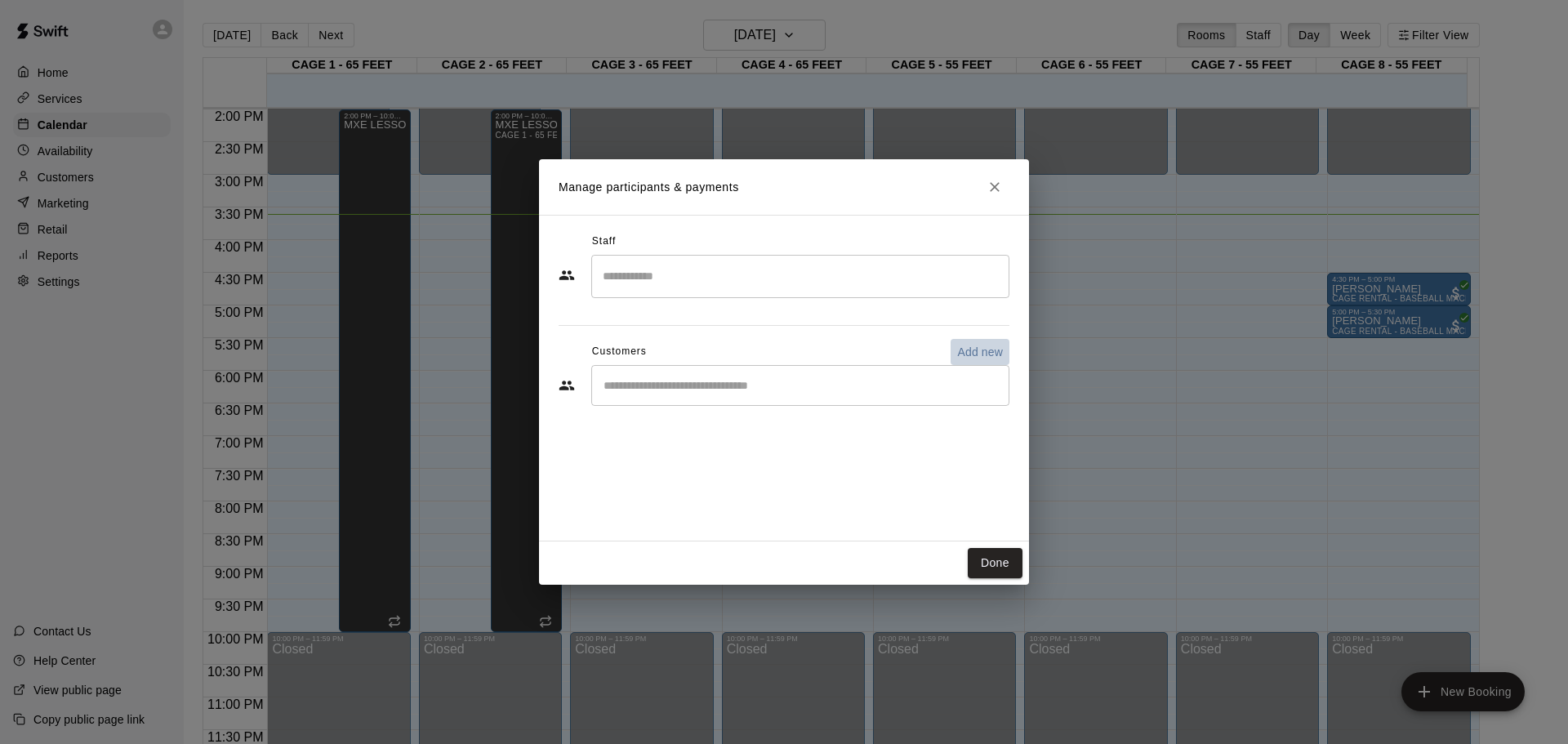
click at [979, 355] on p "Add new" at bounding box center [980, 352] width 45 height 16
select select "**"
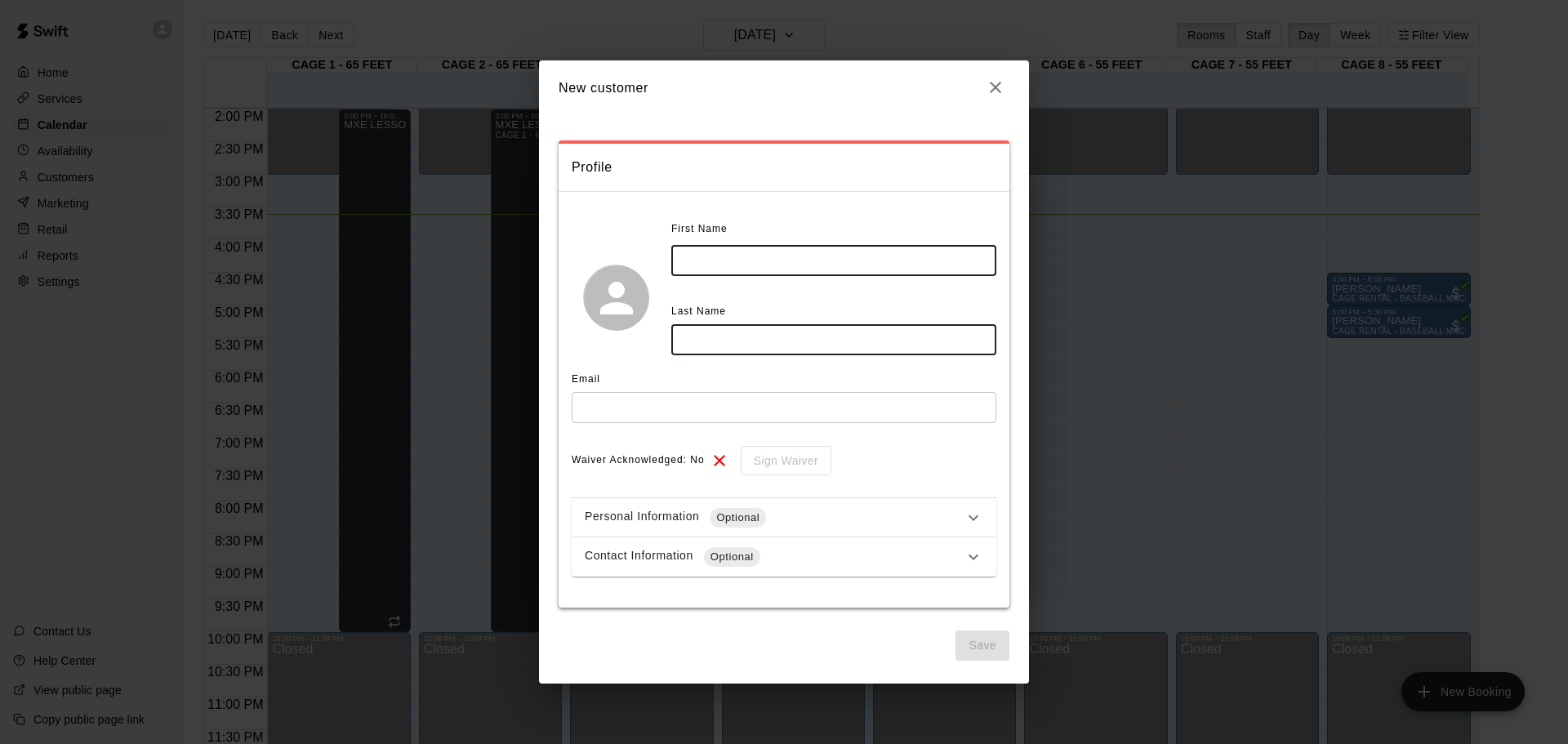
click at [748, 269] on input "text" at bounding box center [833, 260] width 325 height 30
type input "*"
type input "*******"
click at [762, 328] on input "text" at bounding box center [833, 339] width 325 height 30
type input "*******"
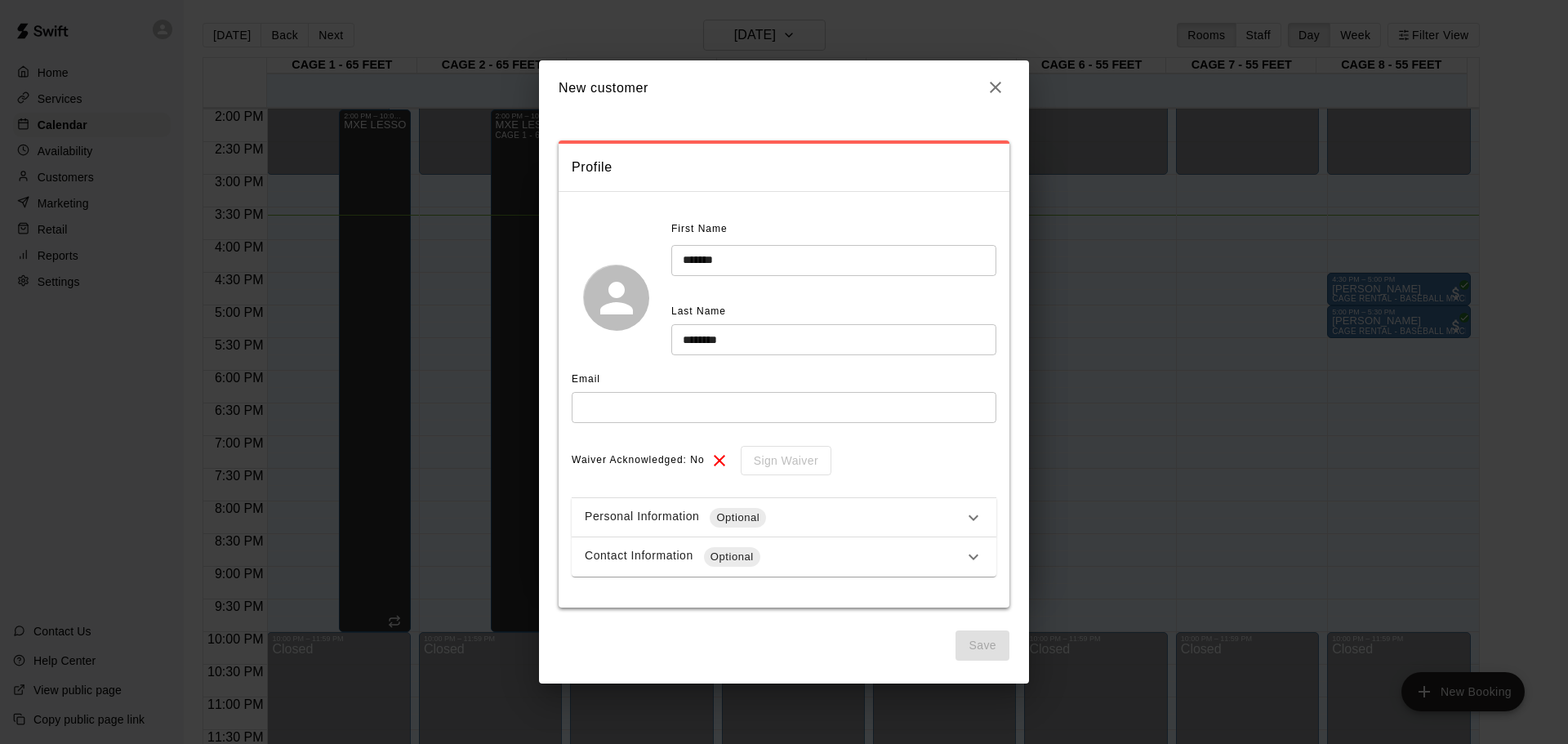
click at [656, 423] on div "Email ​" at bounding box center [783, 400] width 424 height 68
click at [652, 415] on input "text" at bounding box center [783, 408] width 424 height 30
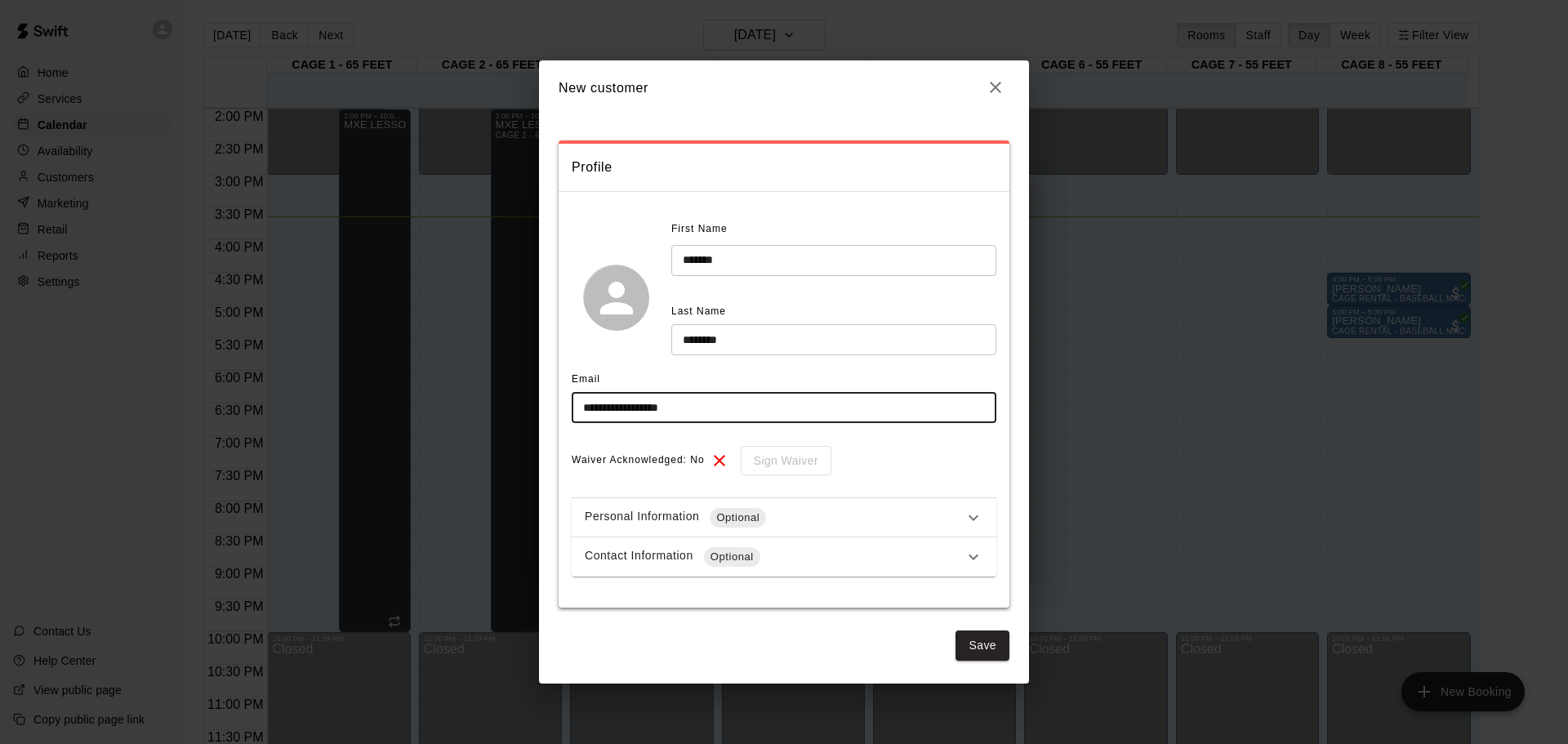
type input "**********"
click at [974, 661] on div "**********" at bounding box center [784, 398] width 490 height 569
click at [982, 656] on button "Save" at bounding box center [982, 646] width 54 height 30
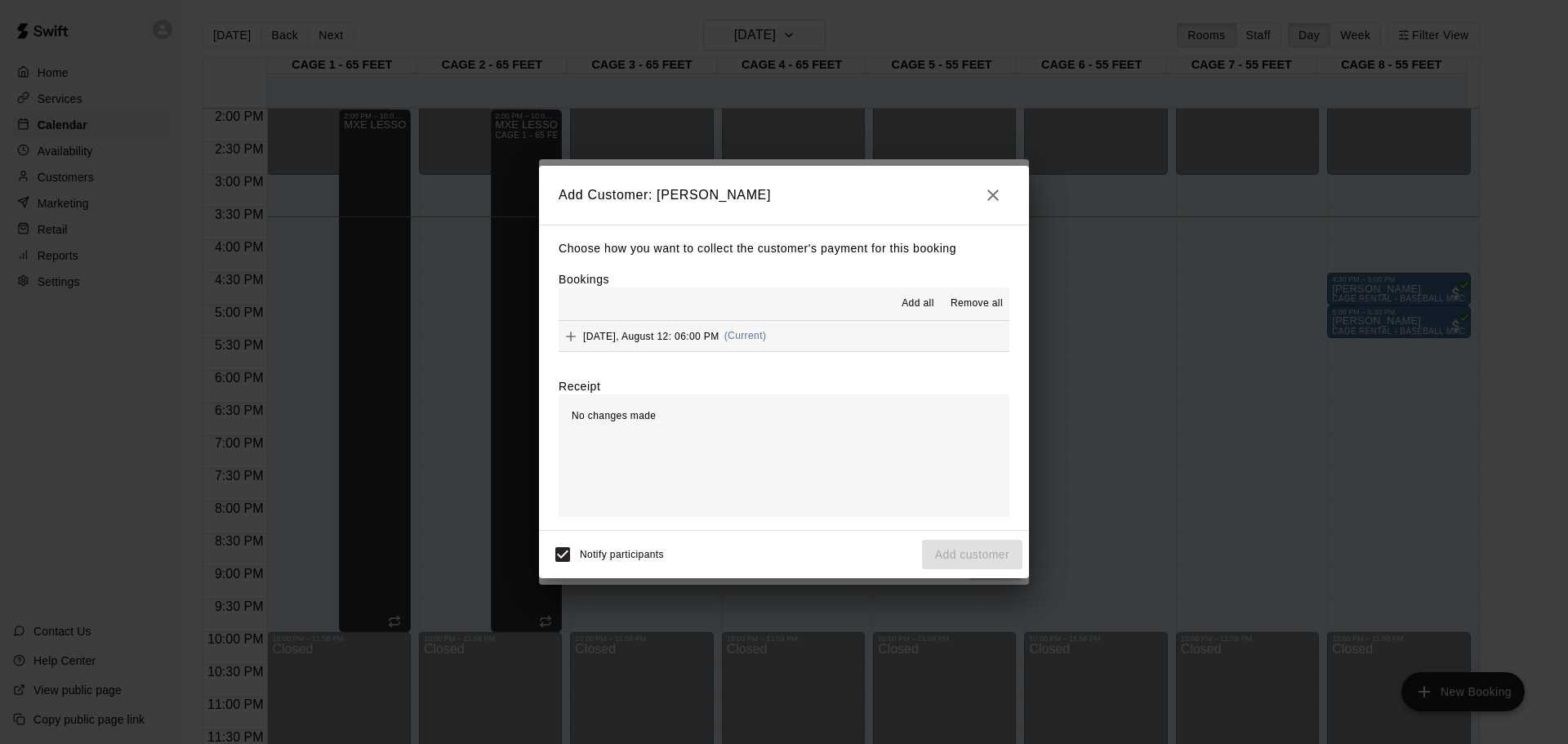
click at [605, 331] on span "[DATE], August 12: 06:00 PM" at bounding box center [651, 336] width 136 height 12
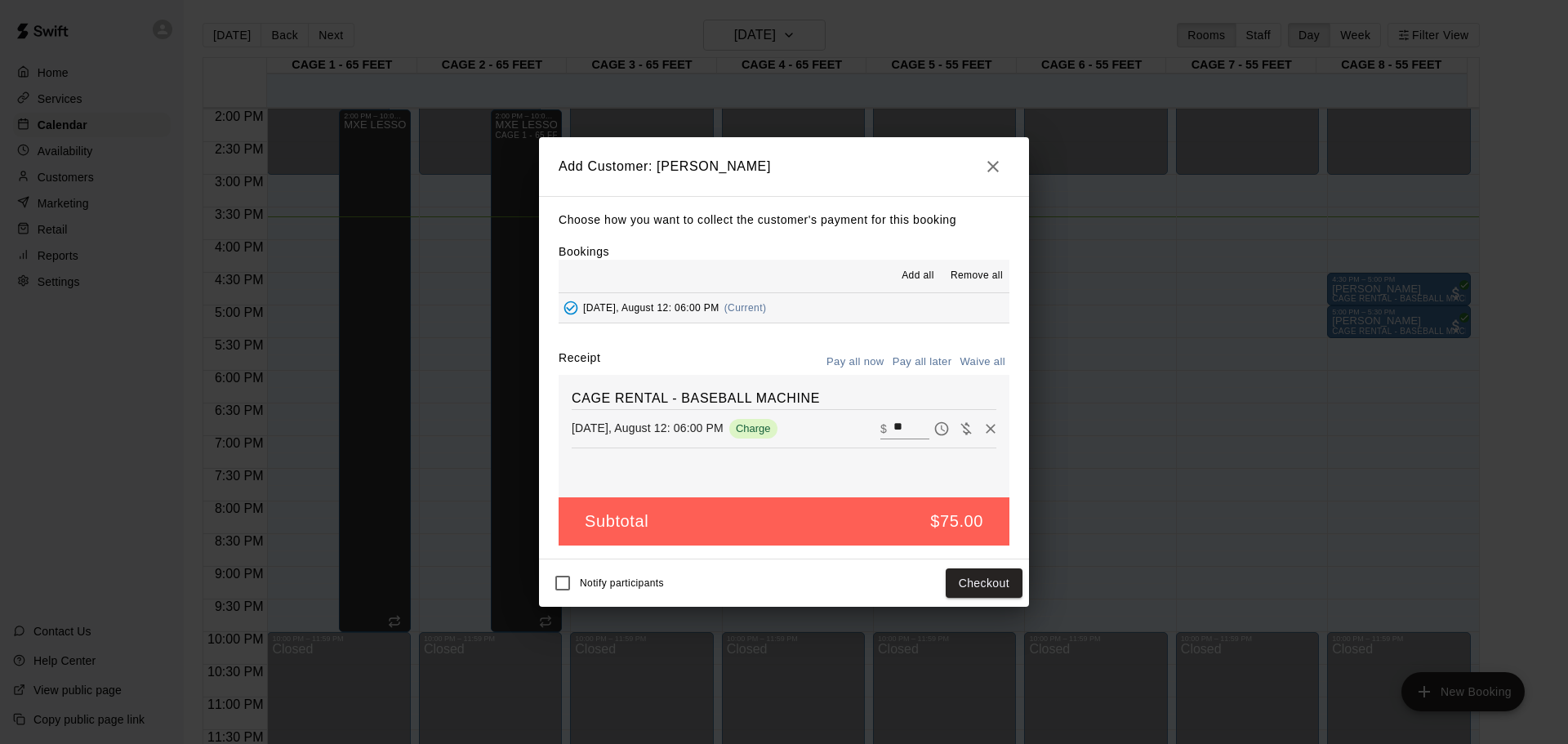
click at [925, 367] on button "Pay all later" at bounding box center [923, 362] width 68 height 25
click at [999, 587] on button "Add customer" at bounding box center [972, 584] width 101 height 30
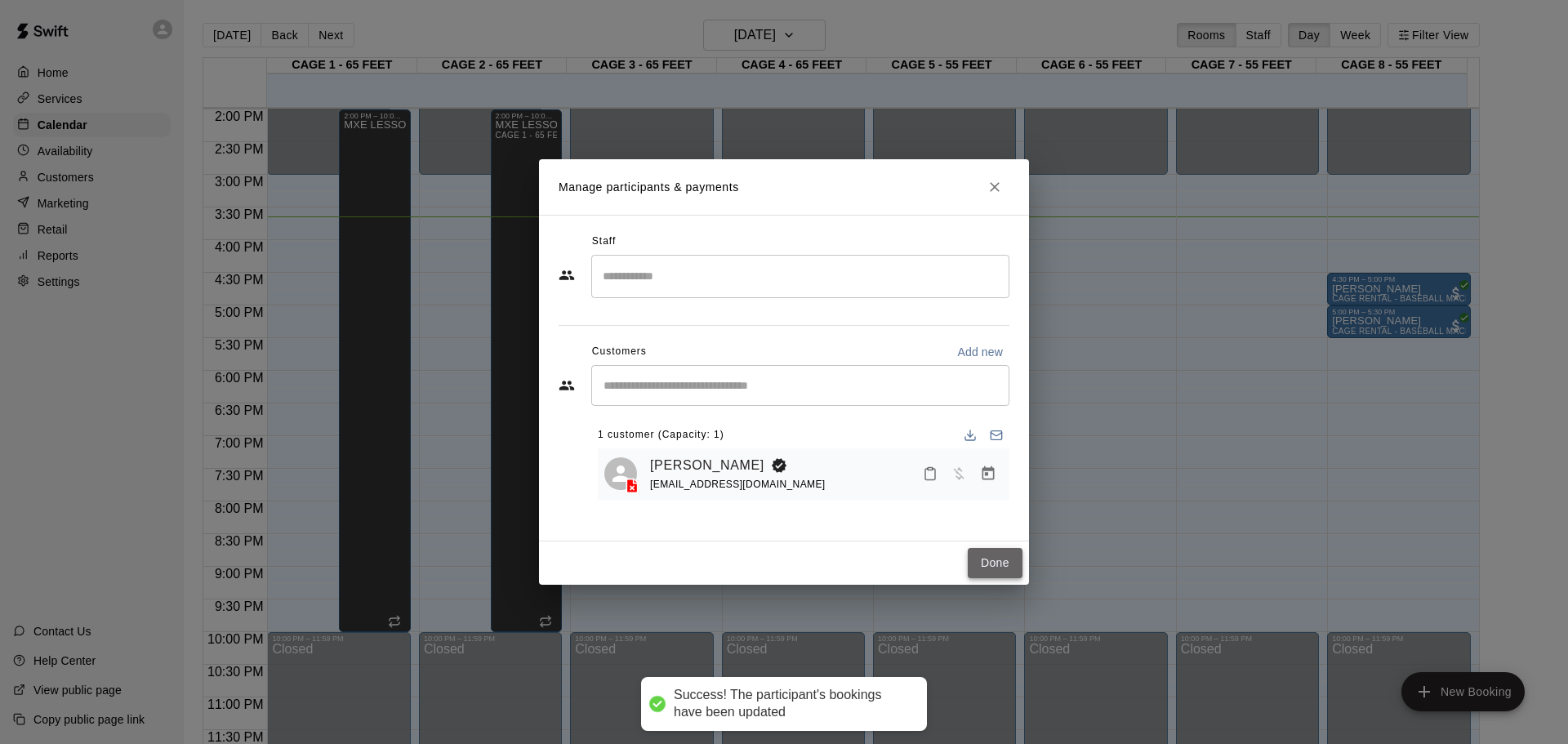
click at [1013, 565] on button "Done" at bounding box center [995, 563] width 54 height 30
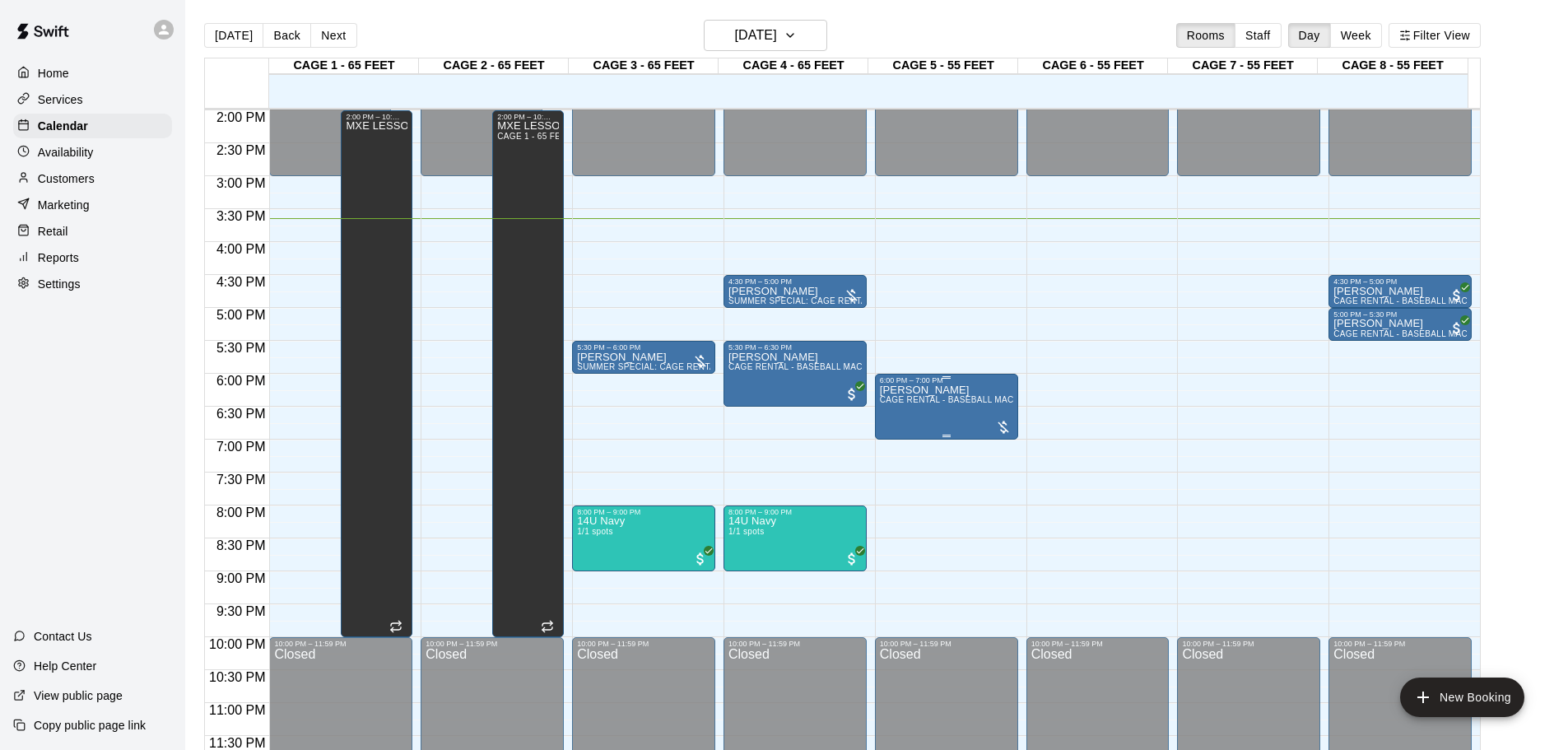
click at [945, 390] on p "[PERSON_NAME]" at bounding box center [946, 390] width 134 height 0
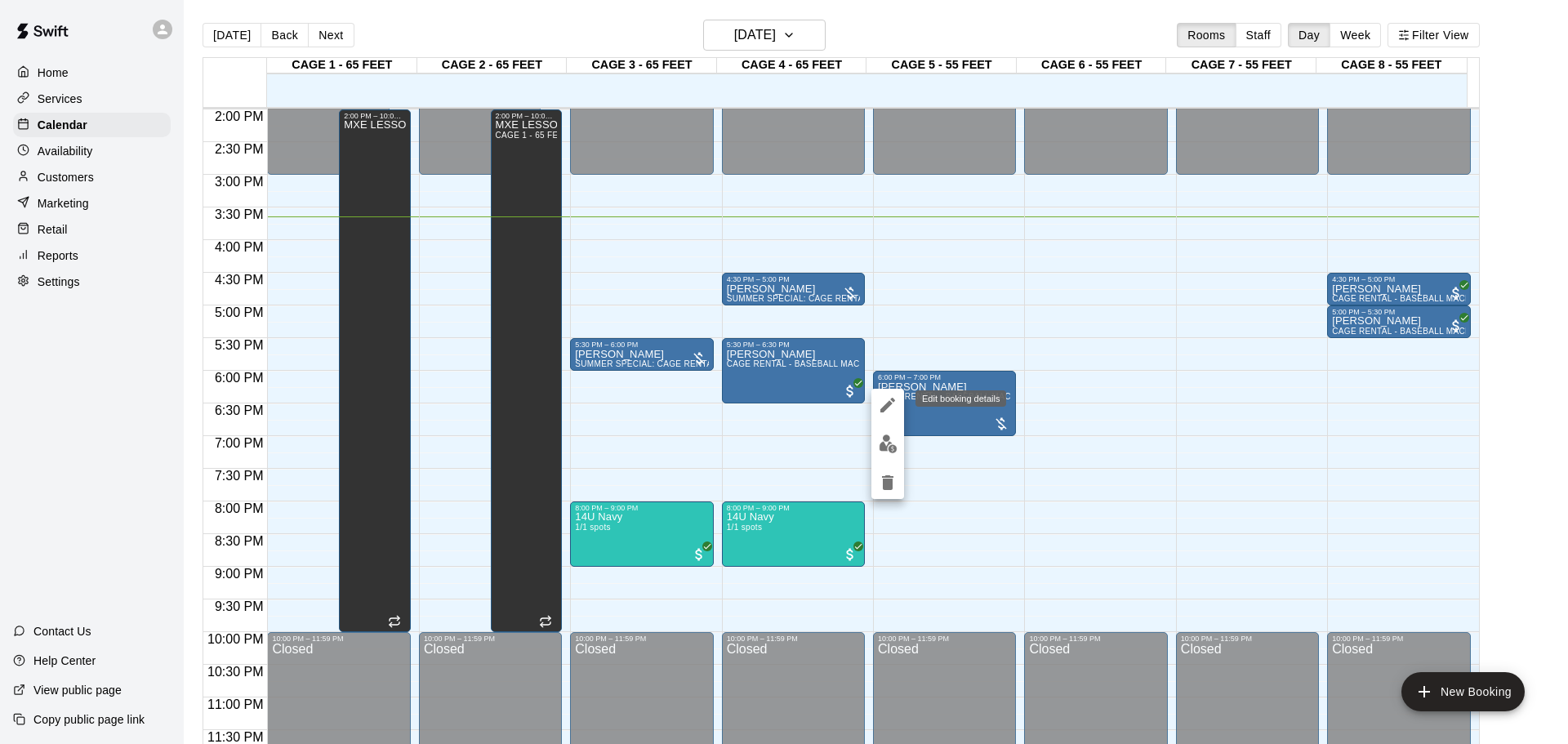
click at [874, 408] on button "edit" at bounding box center [887, 405] width 33 height 33
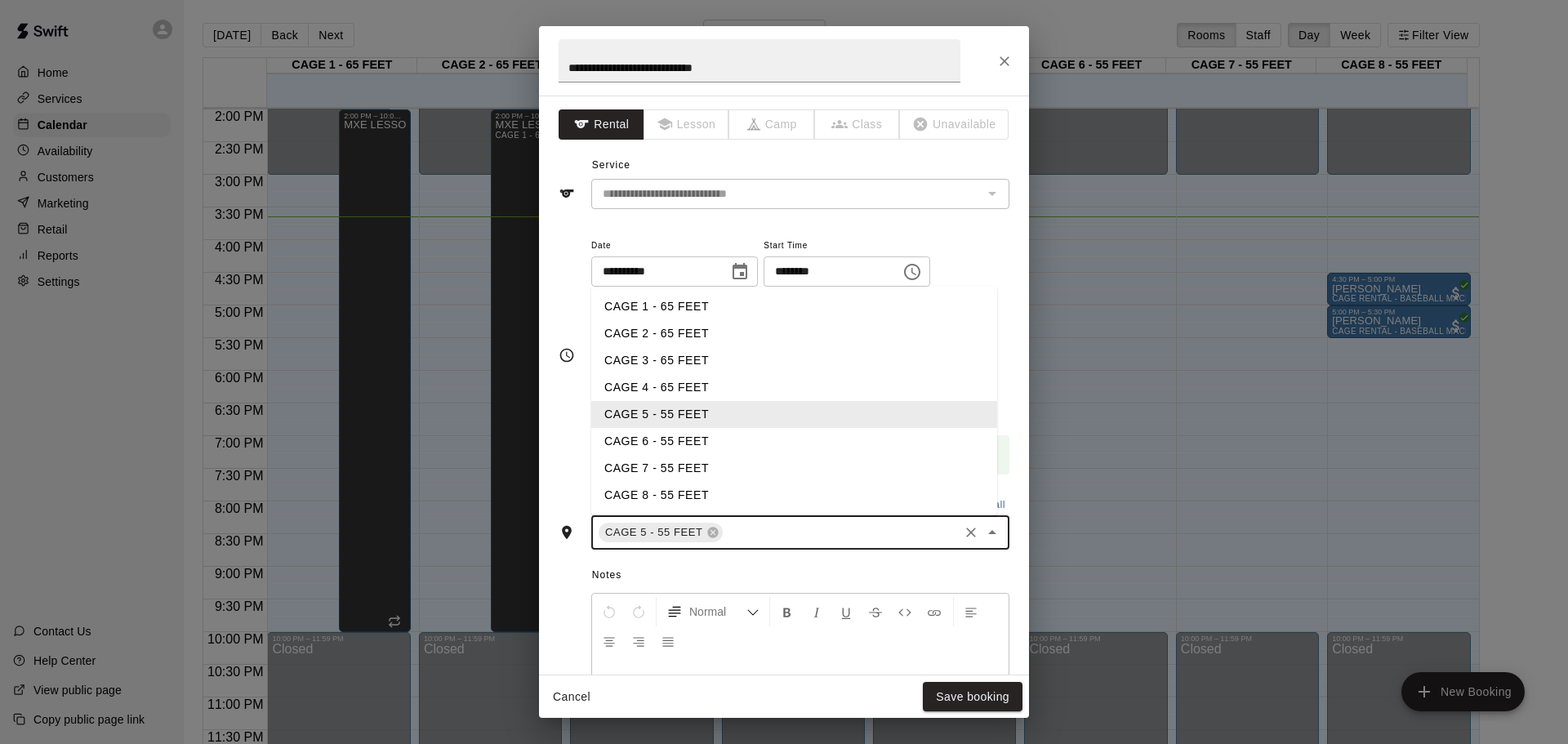
click at [760, 539] on input "text" at bounding box center [841, 532] width 232 height 20
click at [721, 503] on li "CAGE 8 - 55 FEET" at bounding box center [794, 496] width 406 height 27
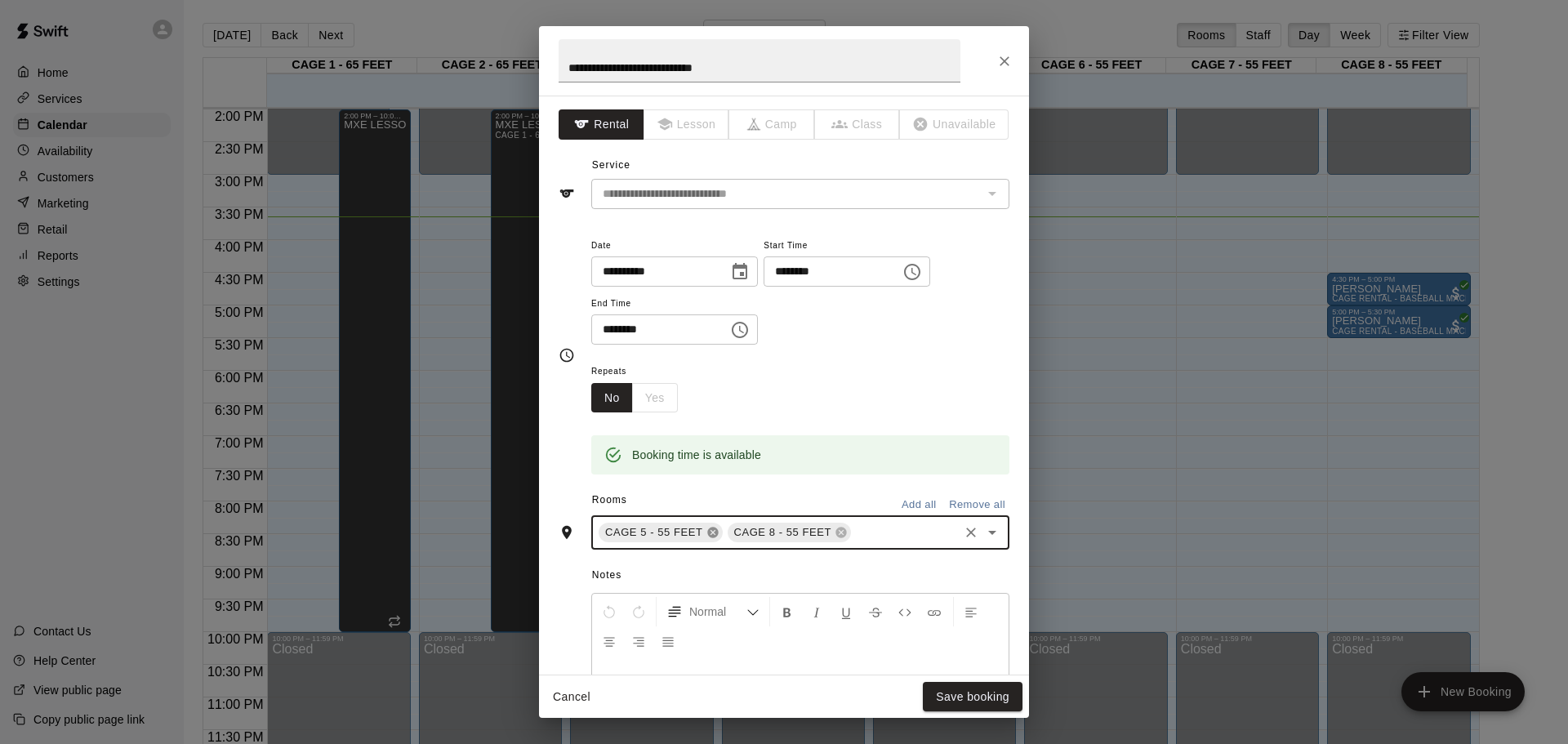
click at [714, 533] on icon at bounding box center [713, 532] width 13 height 13
click at [941, 708] on button "Save booking" at bounding box center [973, 697] width 100 height 30
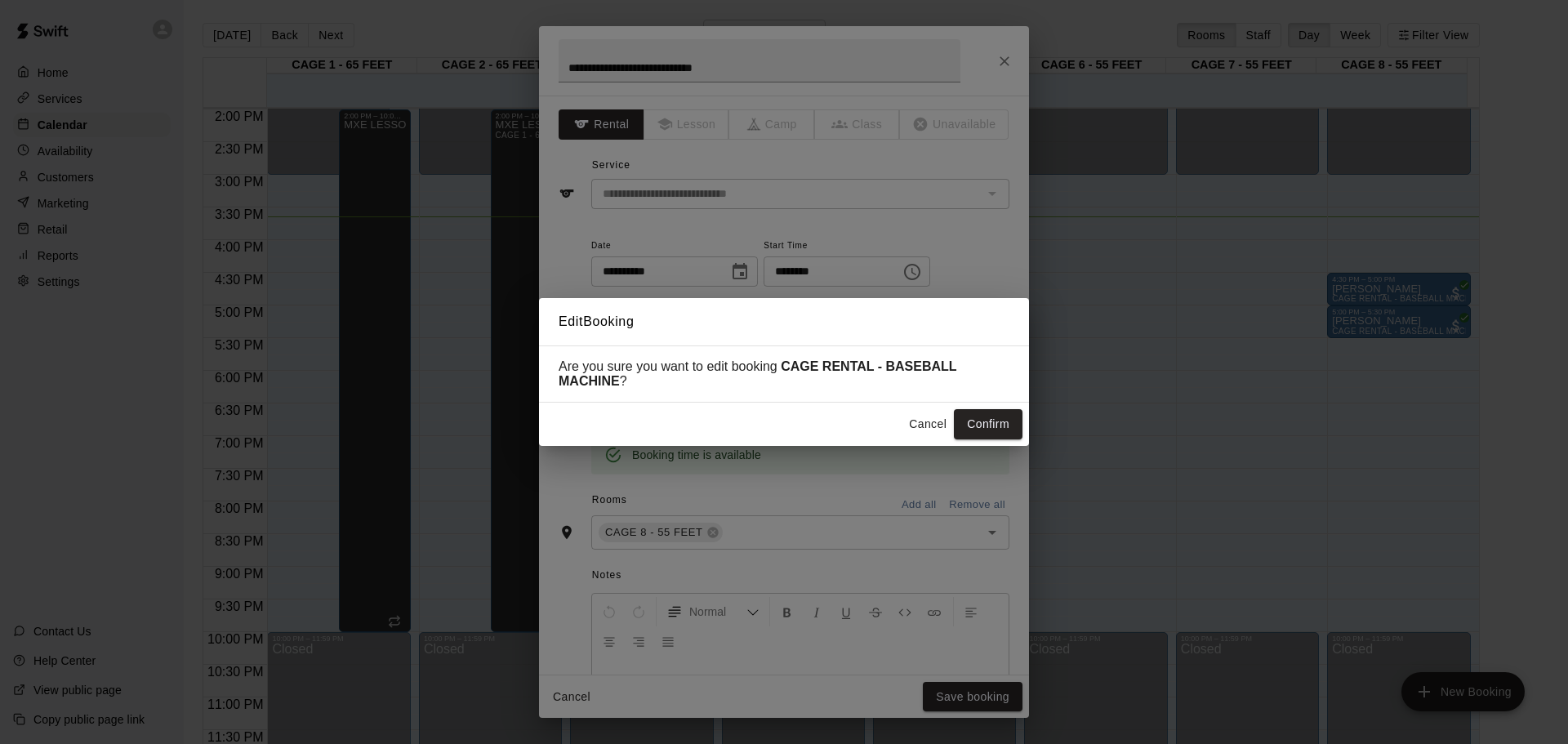
click at [987, 407] on div "Cancel Confirm" at bounding box center [784, 424] width 490 height 44
click at [990, 423] on button "Confirm" at bounding box center [988, 425] width 69 height 30
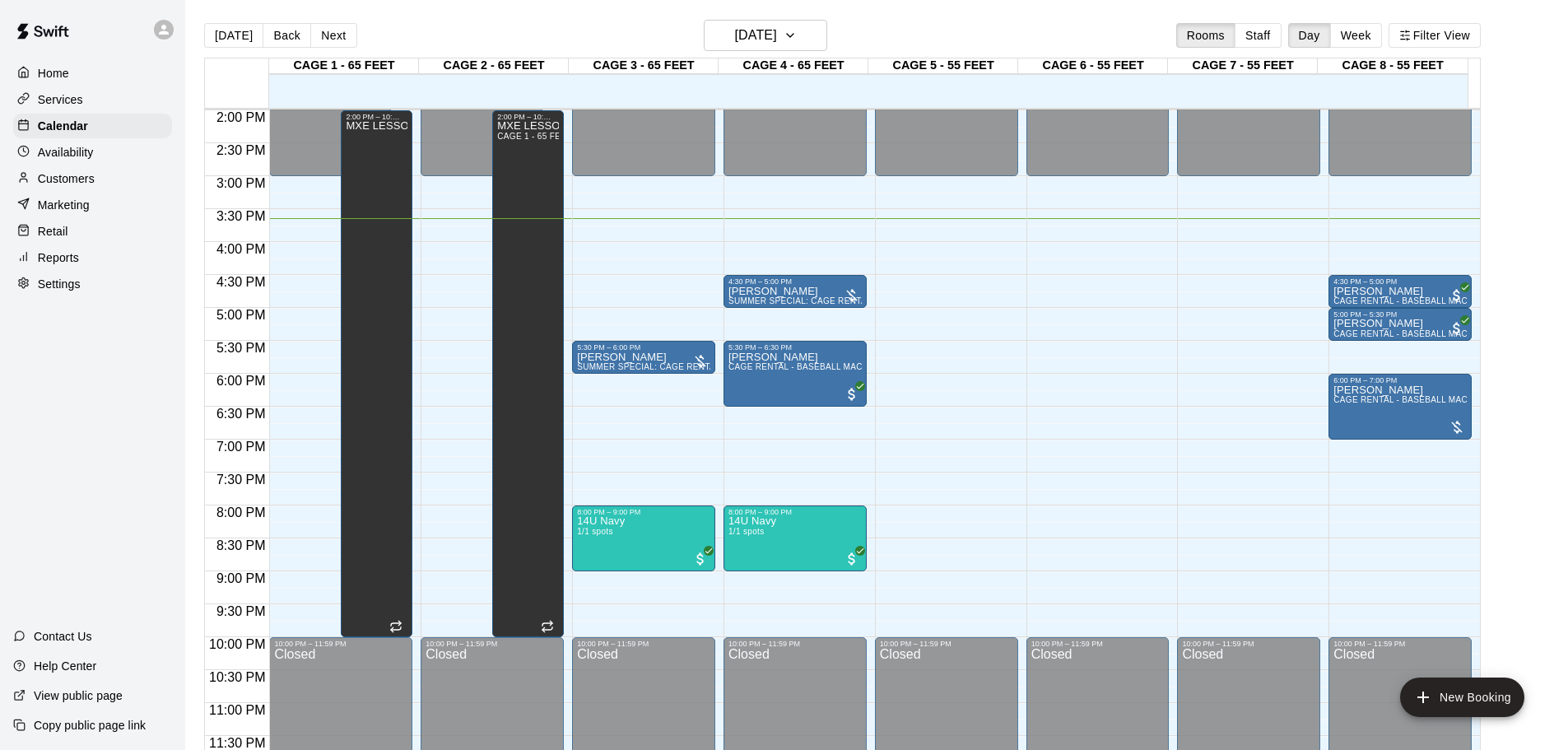
click at [91, 181] on p "Customers" at bounding box center [65, 179] width 57 height 16
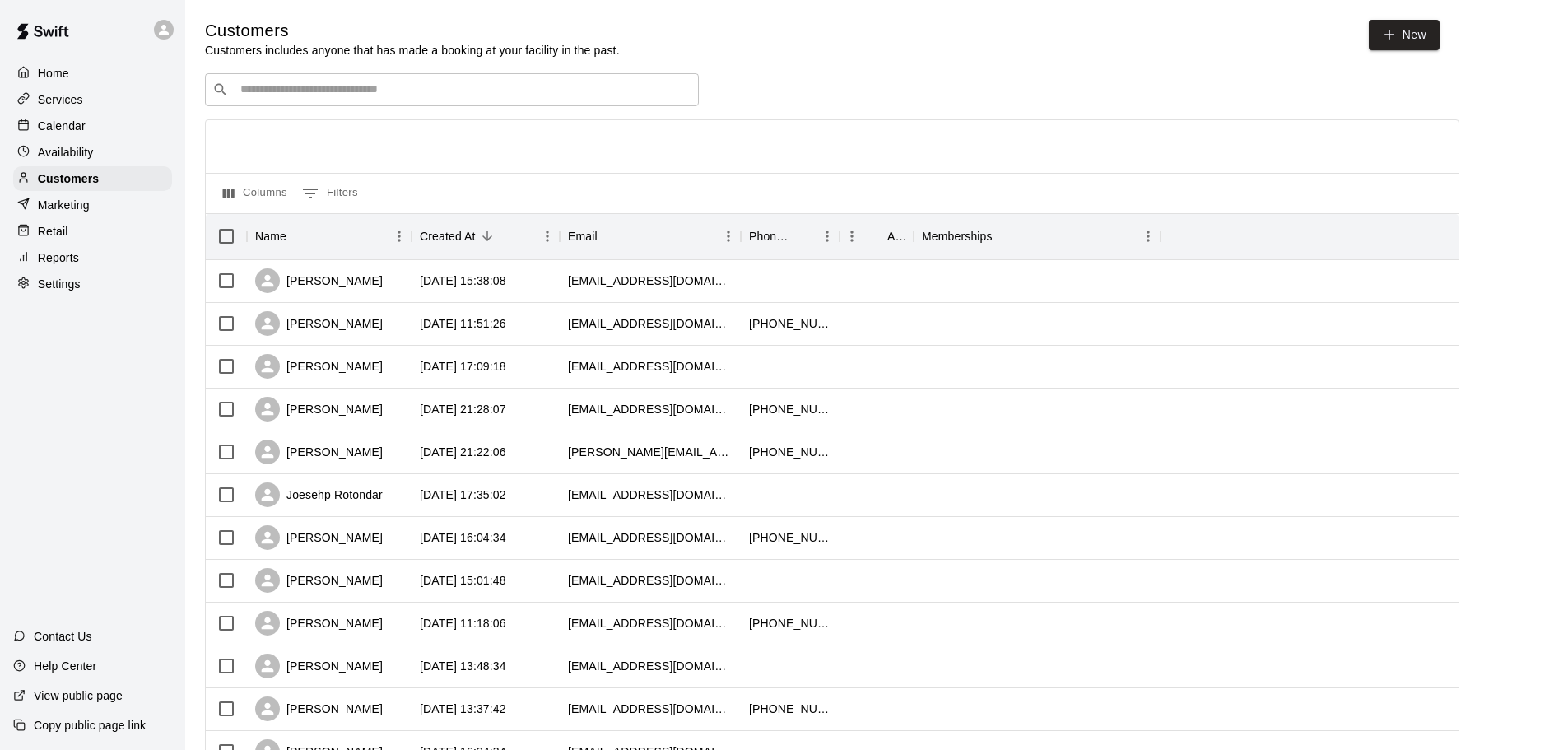
click at [415, 102] on div "​ ​" at bounding box center [452, 90] width 494 height 33
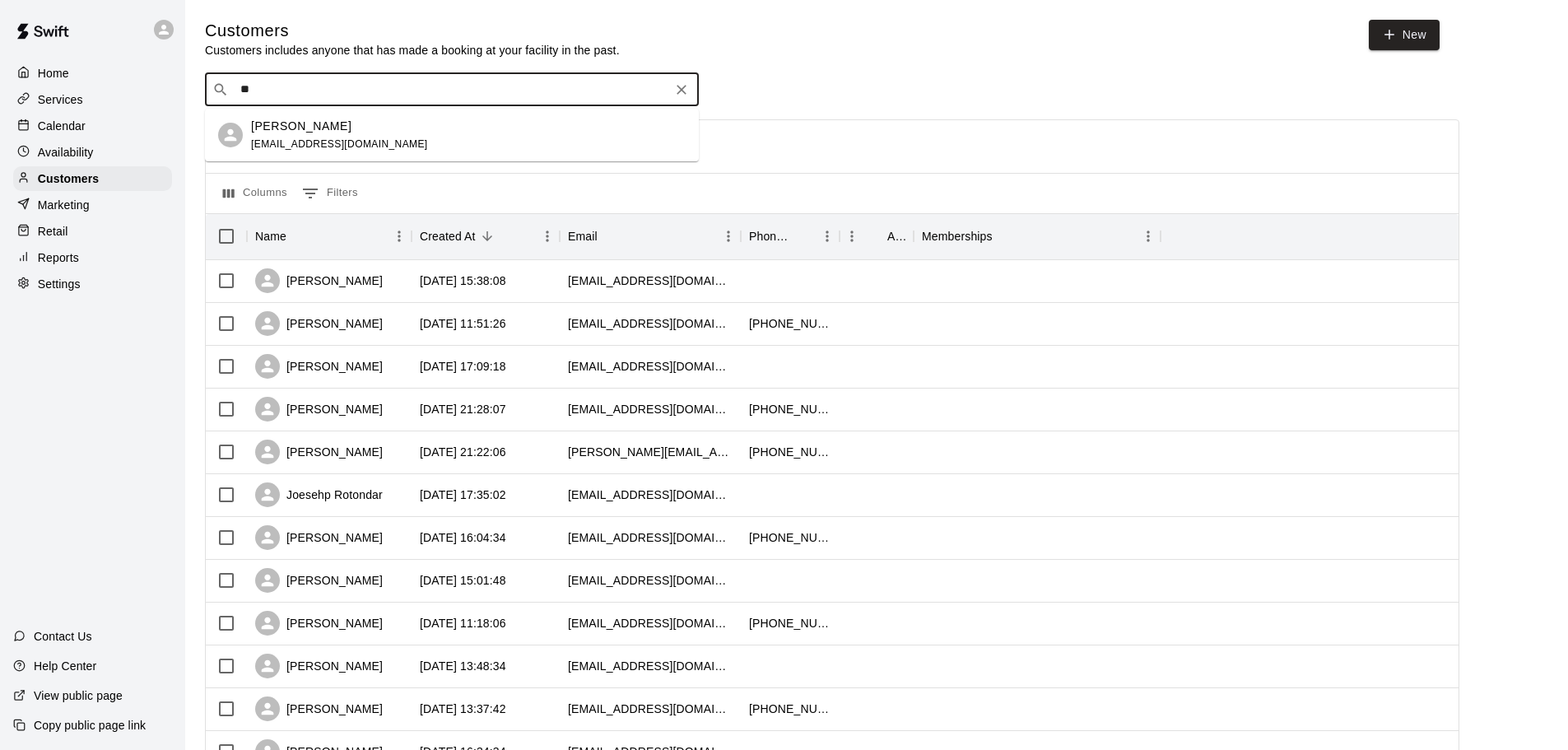
type input "*"
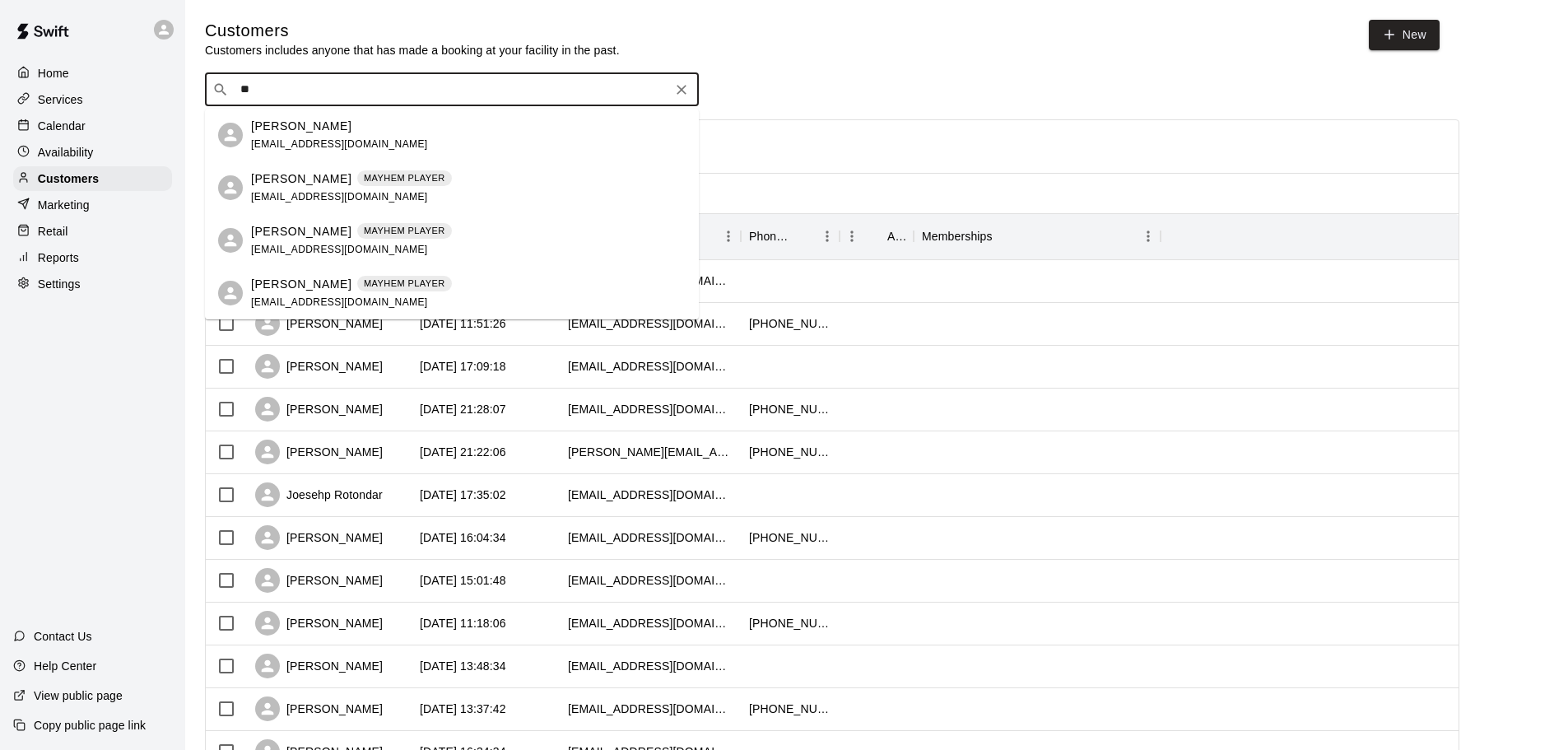
type input "*"
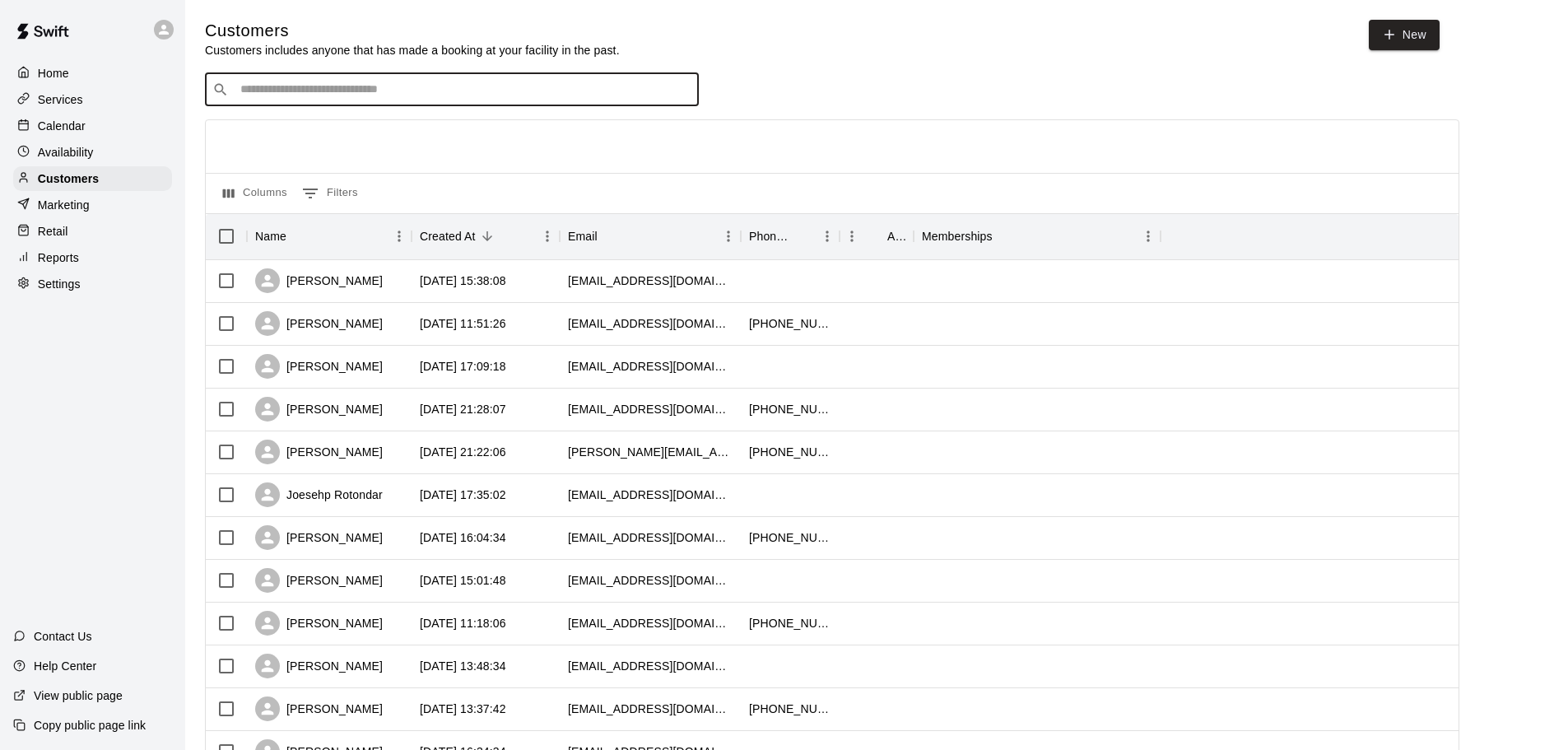
type input "*"
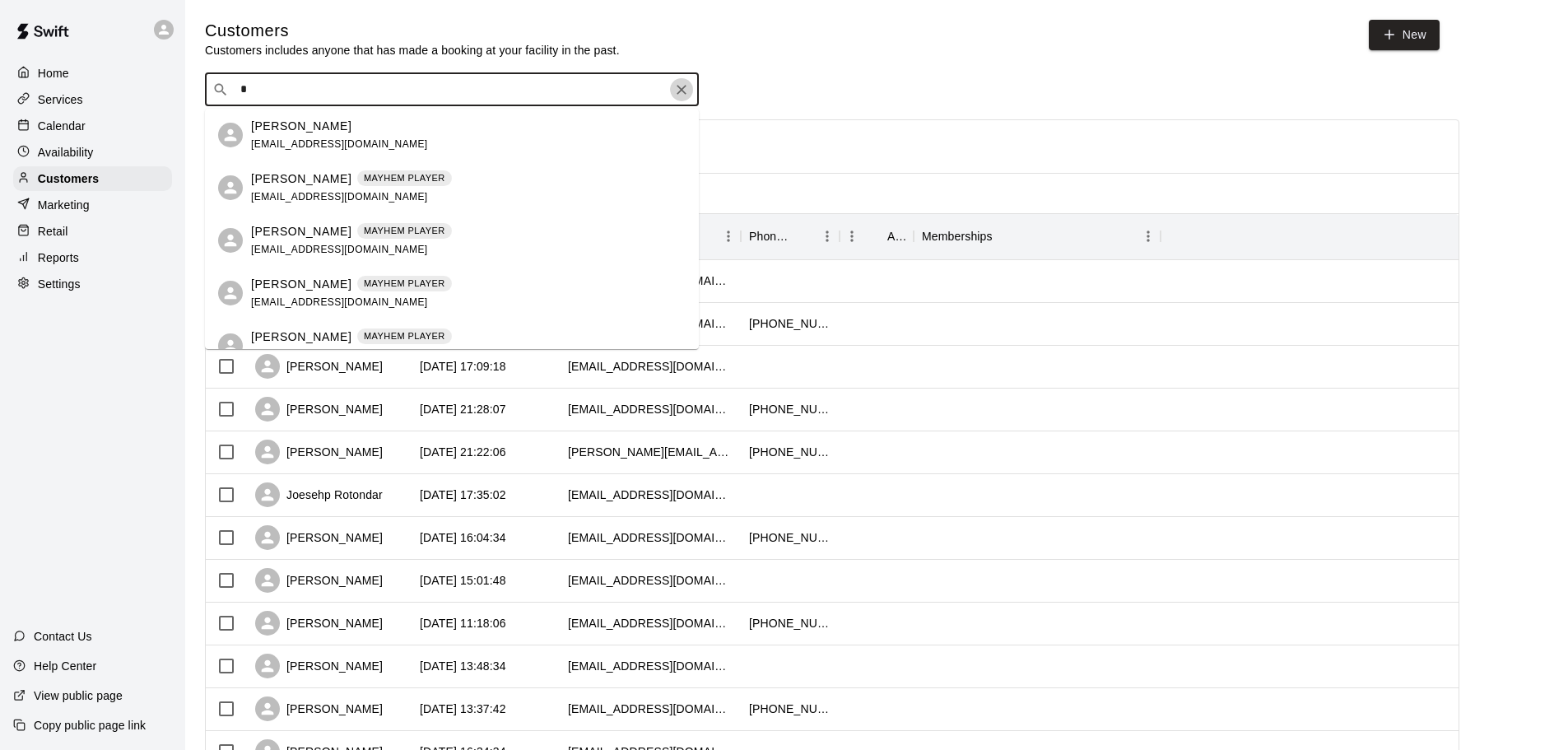
click at [685, 90] on icon "Clear" at bounding box center [682, 90] width 16 height 16
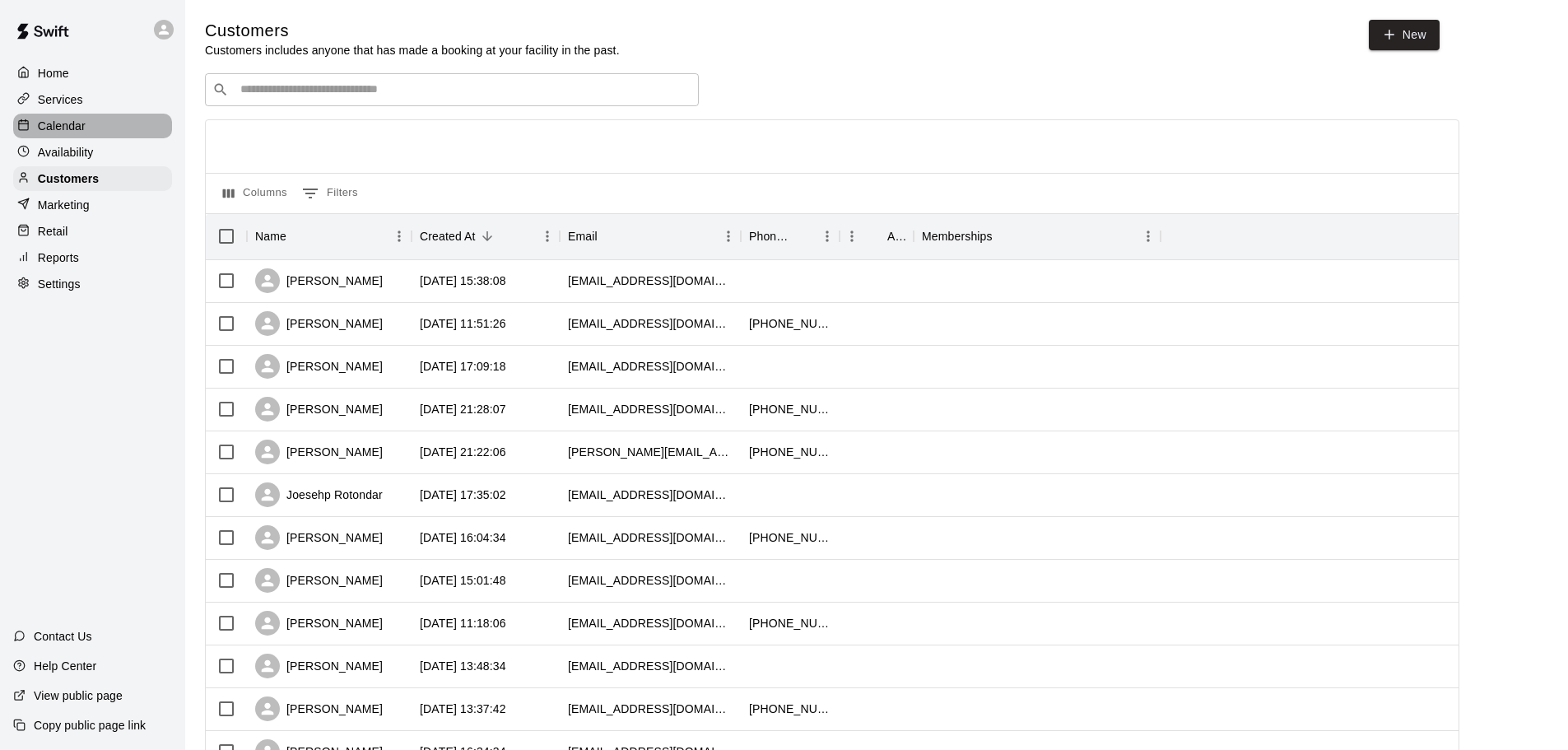
click at [92, 134] on div "Calendar" at bounding box center [92, 126] width 159 height 25
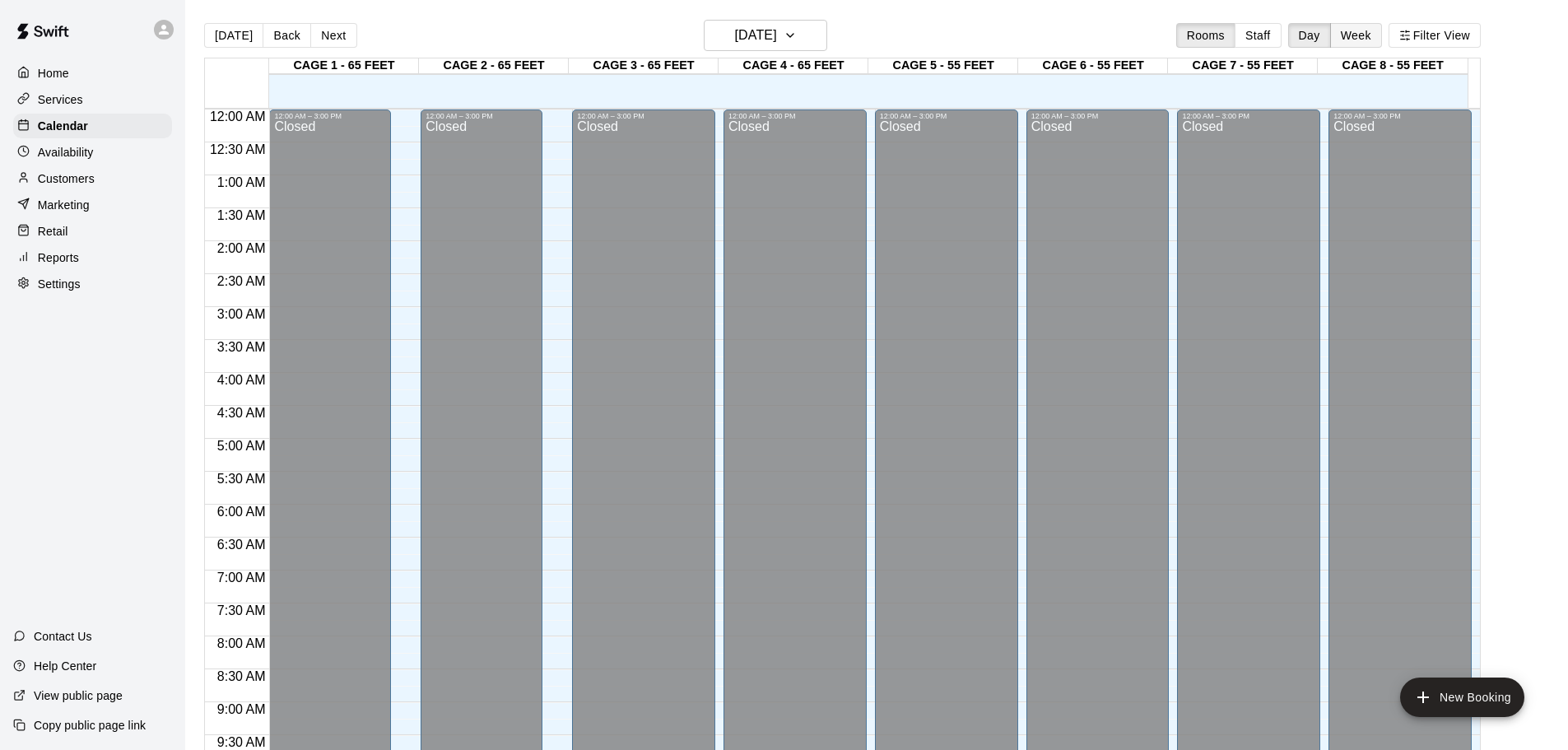
scroll to position [872, 0]
